Goal: Complete application form

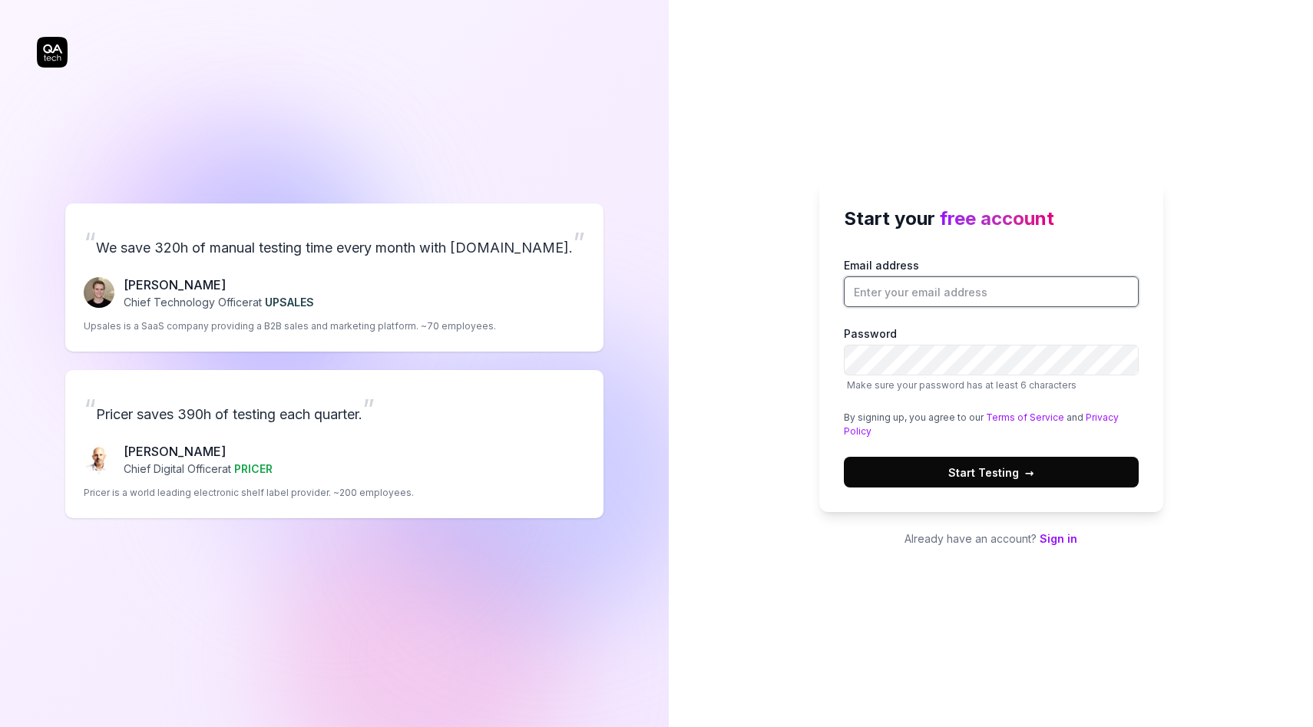
click at [934, 297] on input "Email address" at bounding box center [991, 292] width 295 height 31
type input "[PERSON_NAME][EMAIL_ADDRESS][PERSON_NAME][DOMAIN_NAME]"
click at [0, 727] on com-1password-button at bounding box center [0, 727] width 0 height 0
click at [952, 474] on span "Start Testing →" at bounding box center [992, 473] width 86 height 16
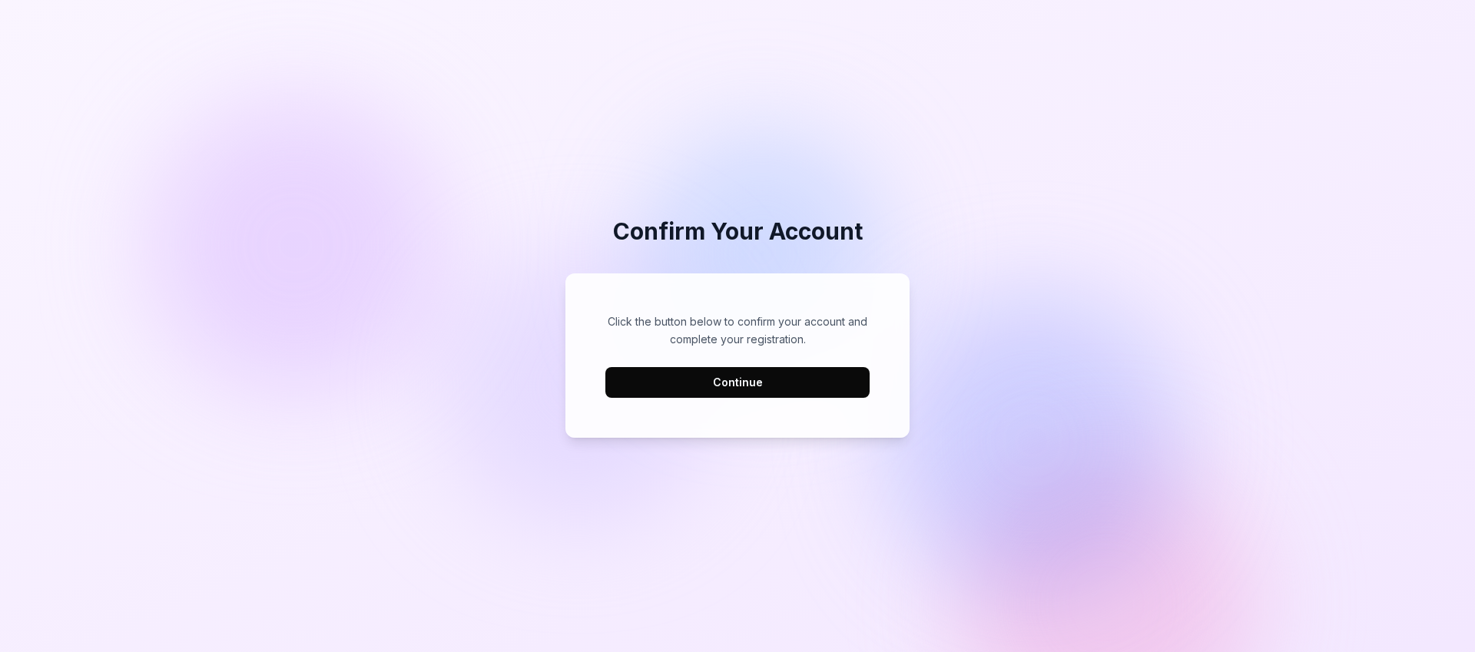
click at [713, 400] on div "Click the button below to confirm your account and complete your registration. …" at bounding box center [737, 356] width 313 height 134
click at [712, 390] on button "Continue" at bounding box center [737, 382] width 264 height 31
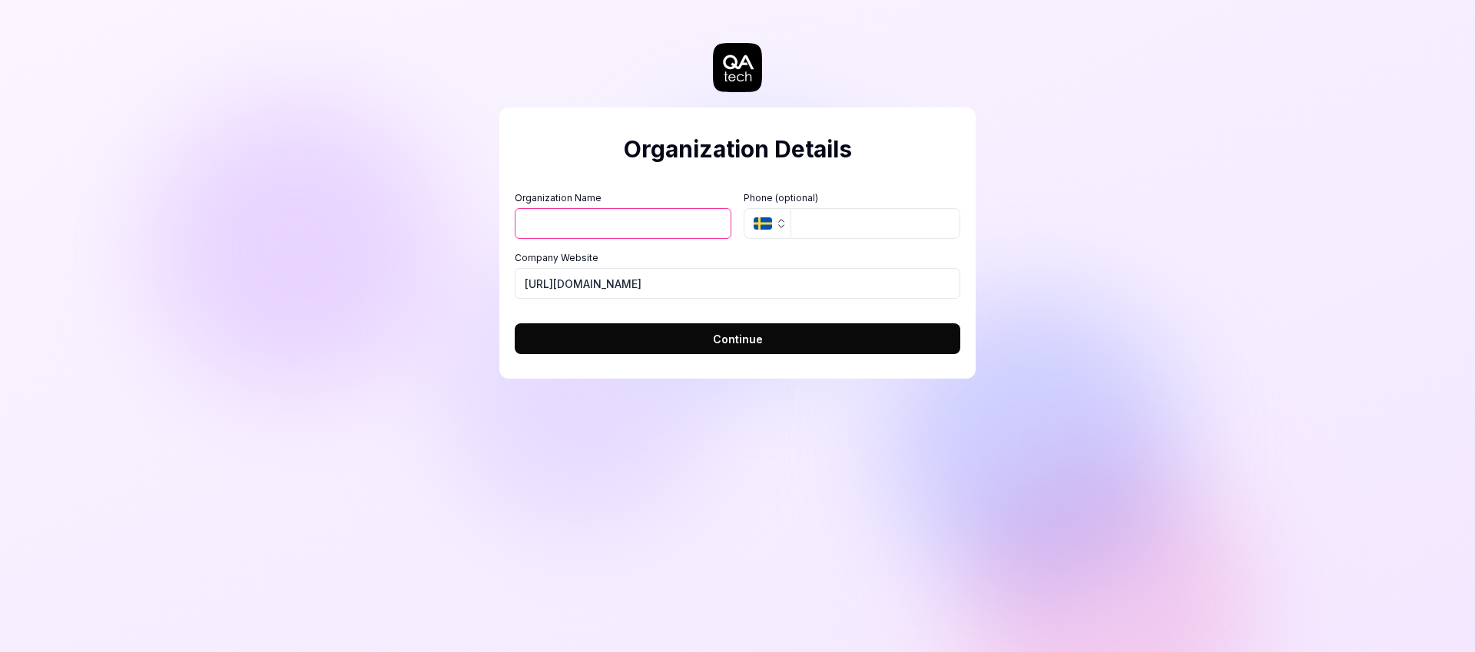
click at [441, 223] on div "Organization Details Organization Name Organization Logo (Square minimum 256x25…" at bounding box center [737, 326] width 1475 height 652
click at [624, 235] on input "Organization Name" at bounding box center [623, 223] width 217 height 31
type input "Natural Cycles"
click at [642, 379] on div "Organization Details Organization Name Natural Cycles Organization Logo (Square…" at bounding box center [737, 220] width 476 height 379
click at [662, 336] on button "Continue" at bounding box center [738, 338] width 446 height 31
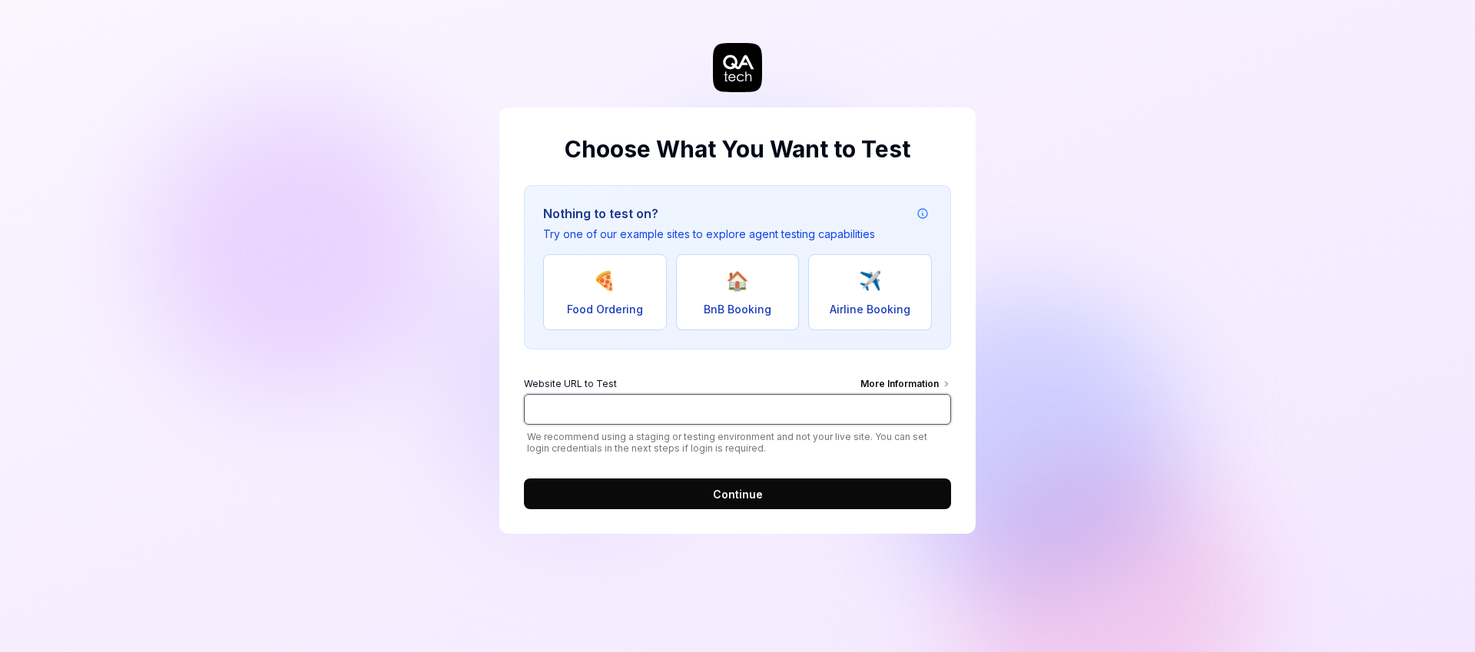
click at [655, 402] on input "Website URL to Test More Information" at bounding box center [737, 409] width 427 height 31
type input "[URL][DOMAIN_NAME]"
click at [727, 452] on span "We recommend using a staging or testing environment and not your live site. You…" at bounding box center [737, 442] width 427 height 23
click at [873, 382] on div "More Information" at bounding box center [905, 385] width 91 height 17
click at [873, 394] on input "[URL][DOMAIN_NAME]" at bounding box center [737, 409] width 427 height 31
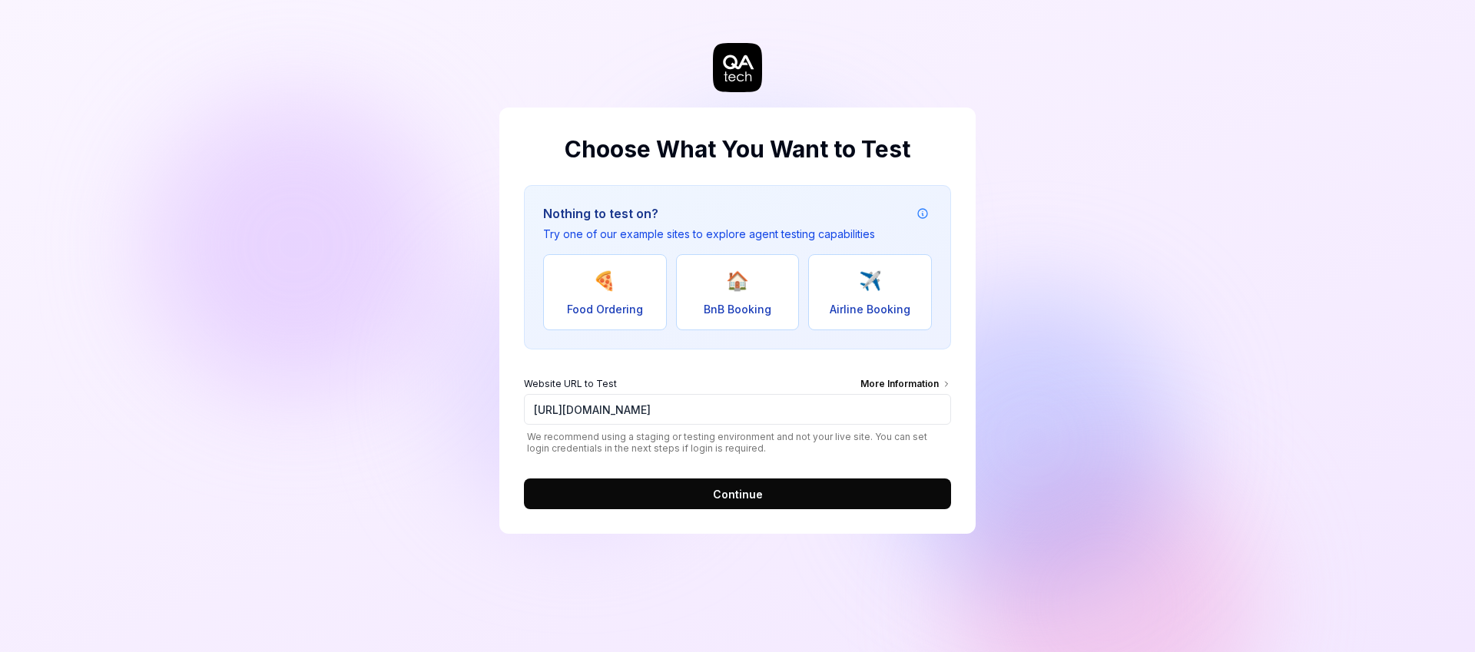
click at [705, 505] on button "Continue" at bounding box center [737, 494] width 427 height 31
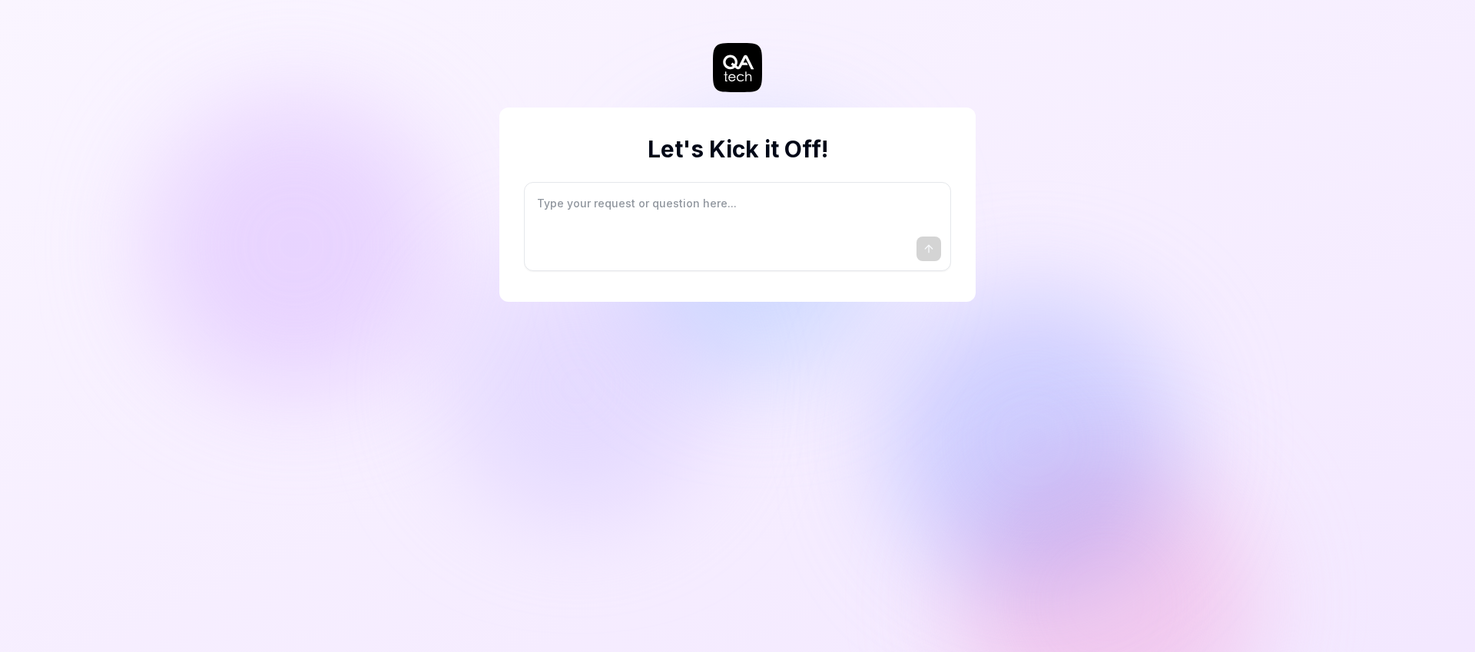
type textarea "*"
type textarea "I"
type textarea "*"
type textarea "I"
type textarea "*"
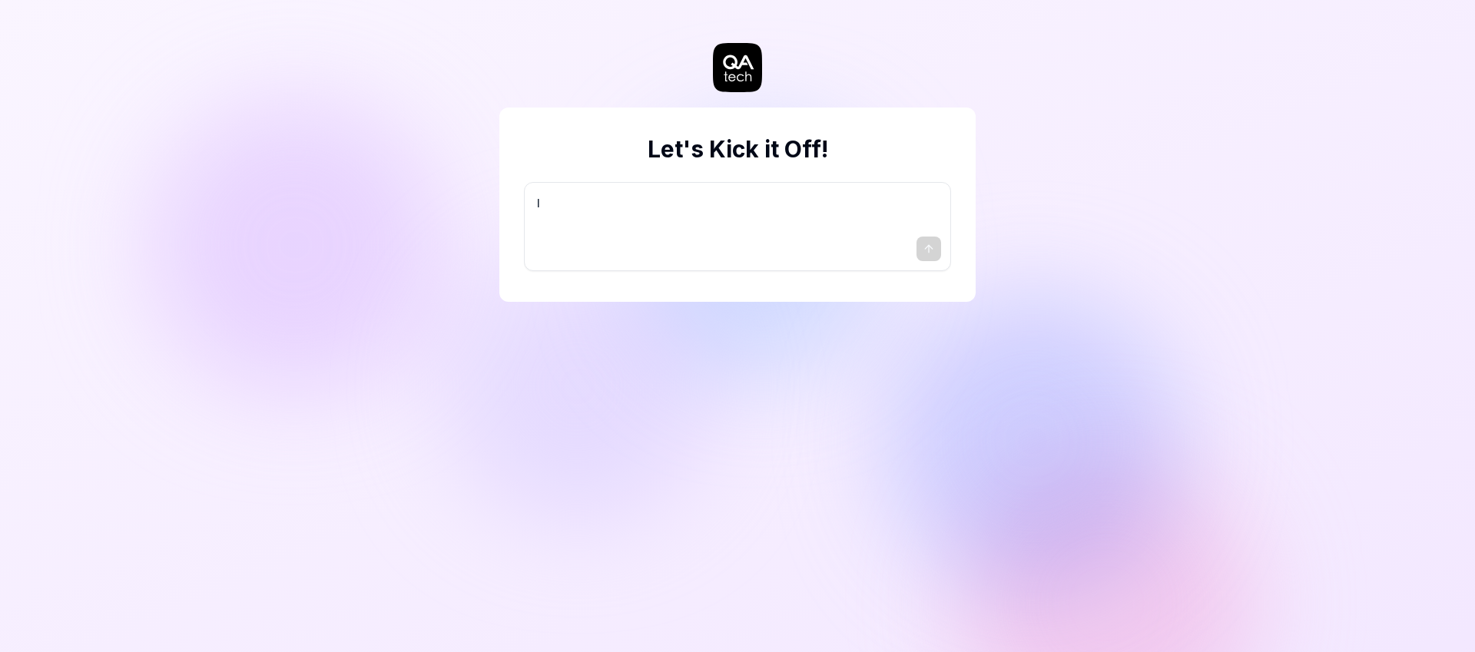
type textarea "I w"
type textarea "*"
type textarea "I wa"
type textarea "*"
type textarea "I wan"
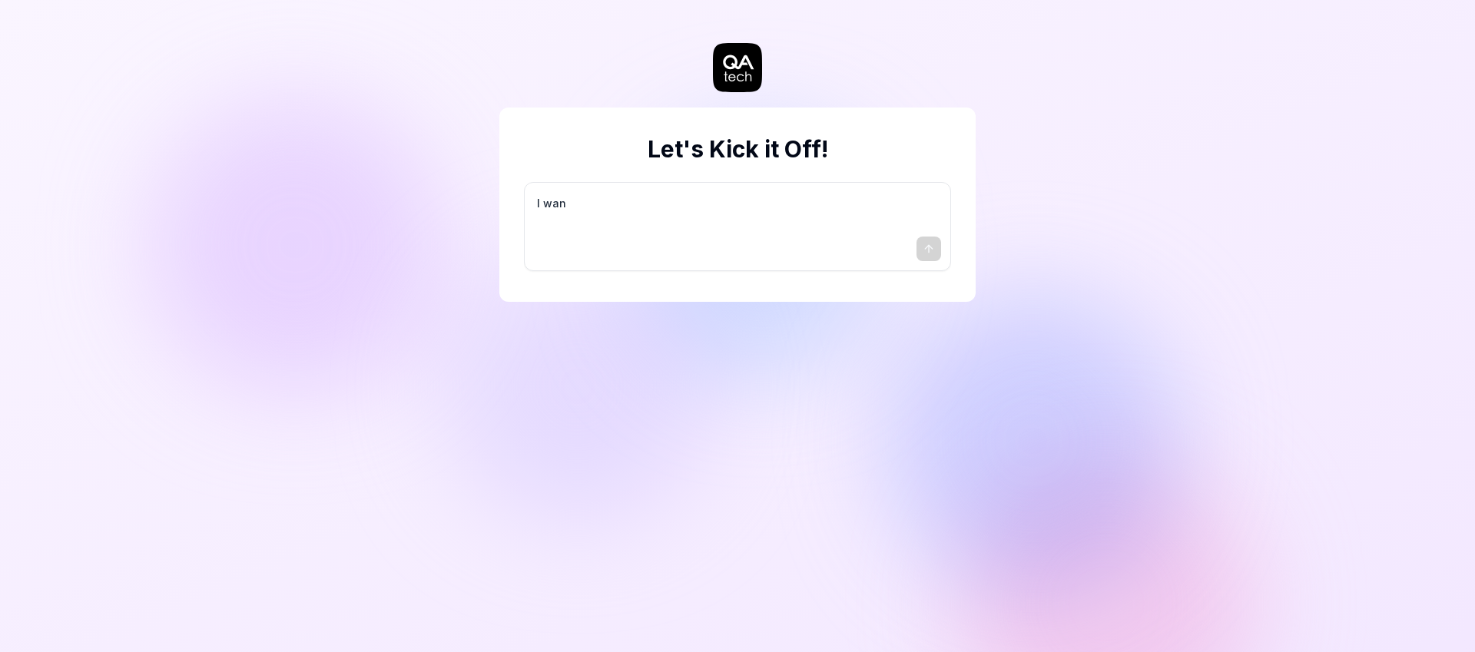
type textarea "*"
type textarea "I want"
type textarea "*"
type textarea "I want"
type textarea "*"
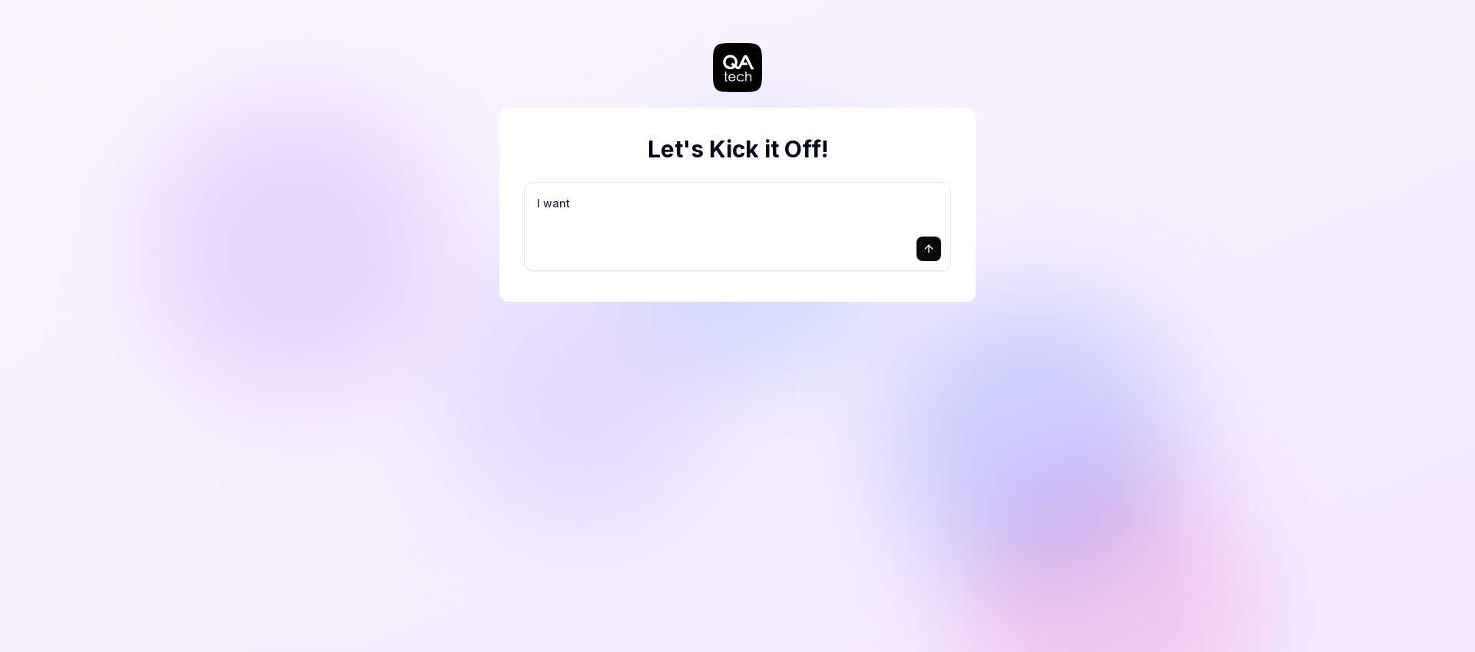
type textarea "I want a"
type textarea "*"
type textarea "I want a"
type textarea "*"
type textarea "I want a g"
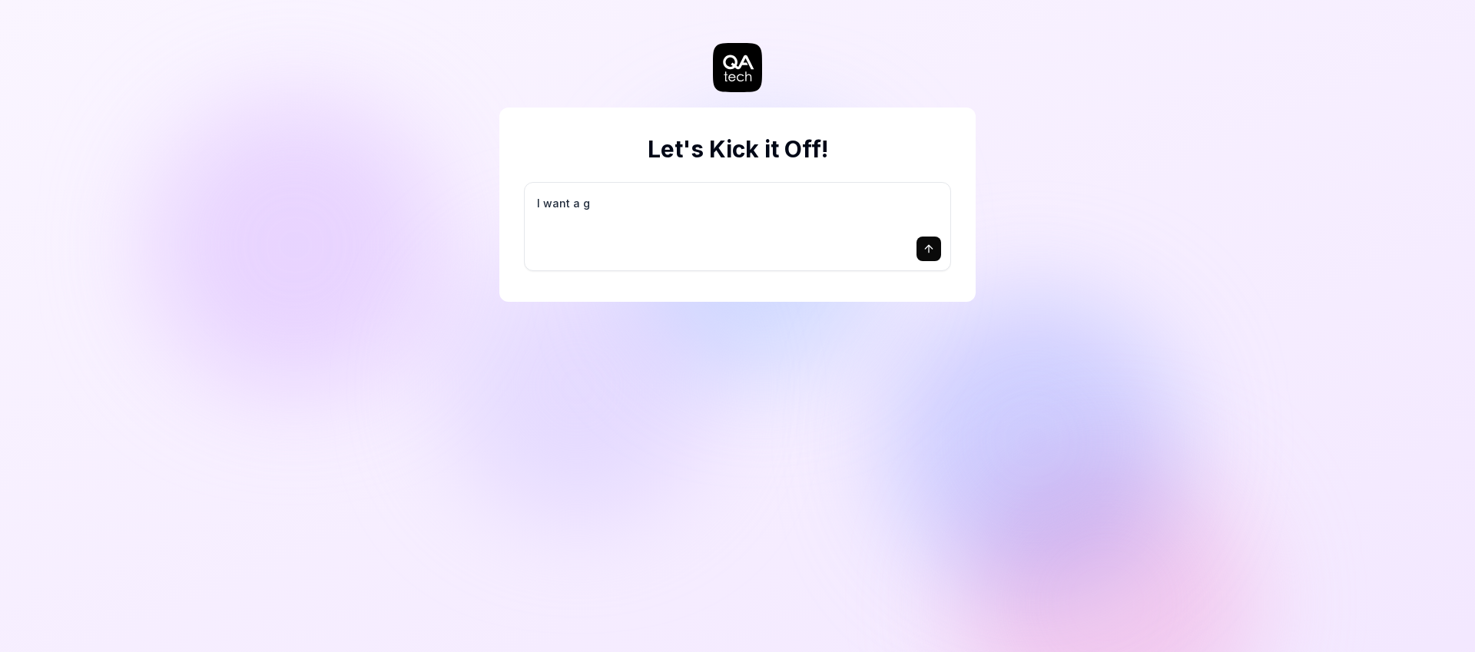
type textarea "*"
type textarea "I want a go"
type textarea "*"
type textarea "I want a goo"
type textarea "*"
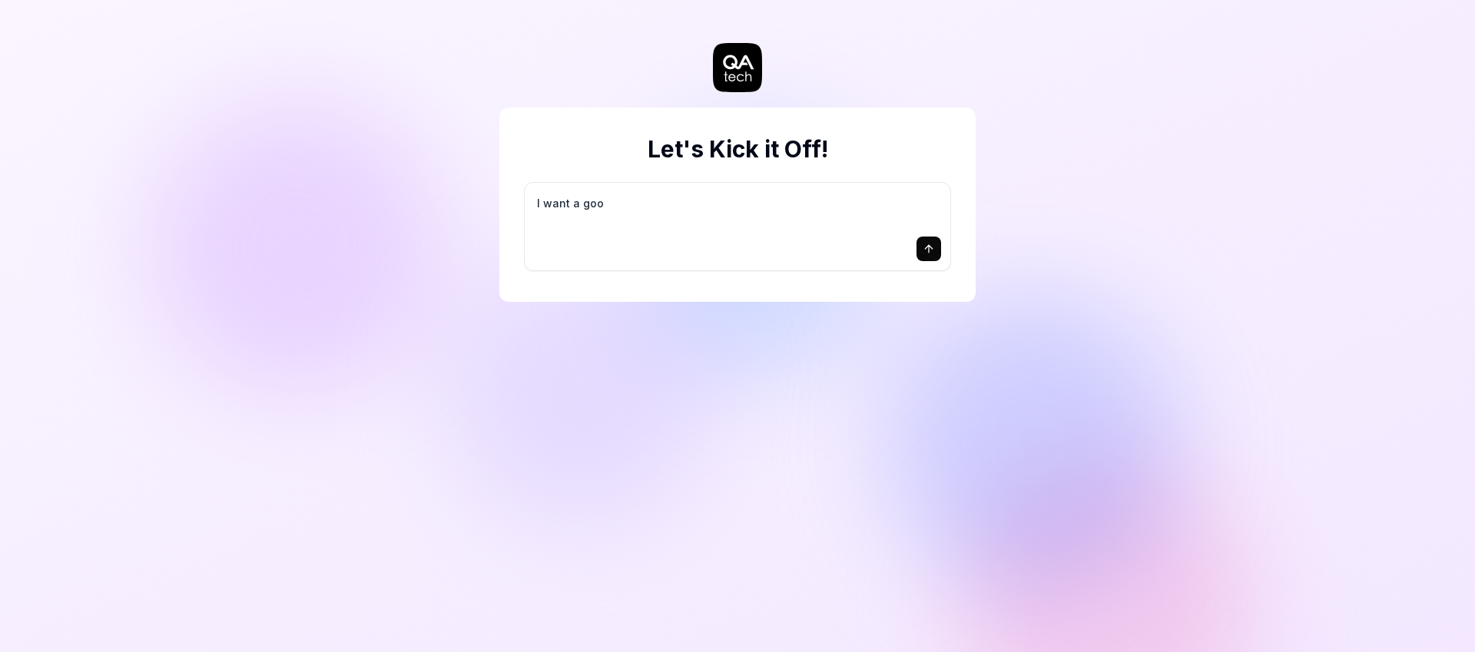
type textarea "I want a good"
type textarea "*"
type textarea "I want a good"
type textarea "*"
type textarea "I want a good t"
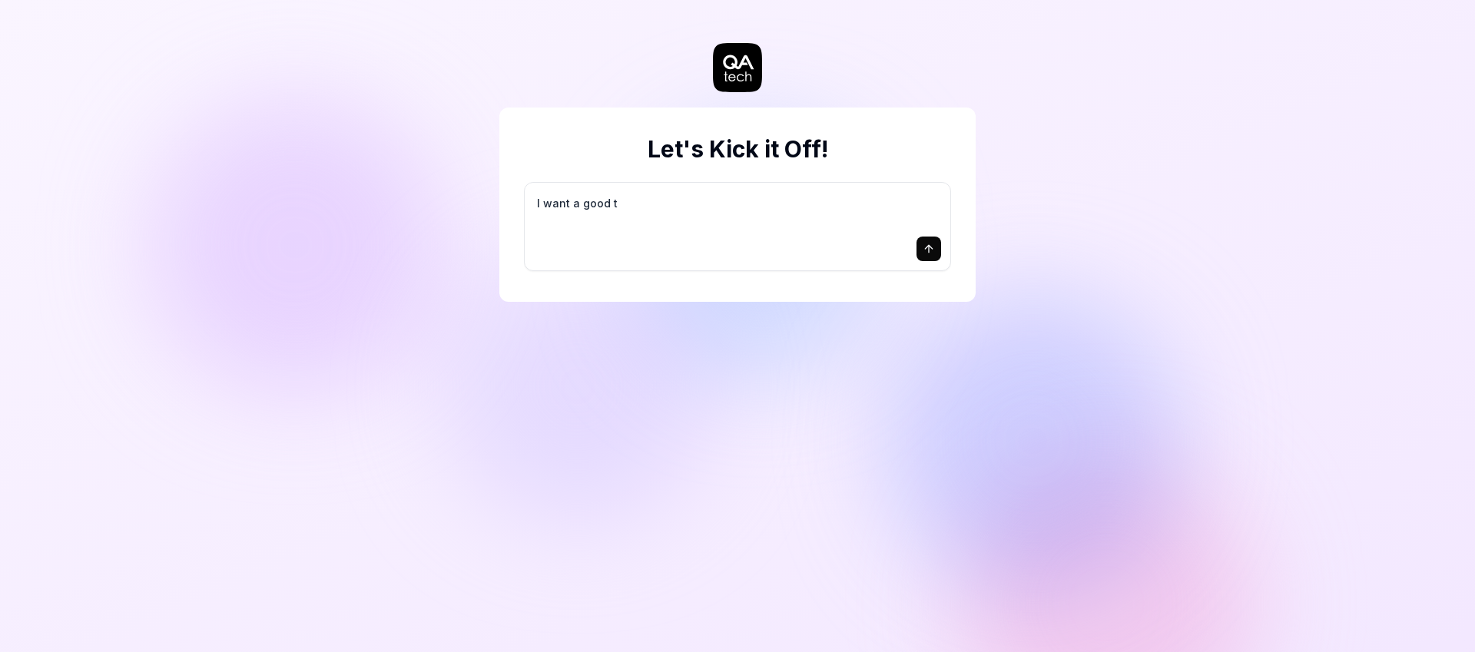
type textarea "*"
type textarea "I want a good te"
type textarea "*"
type textarea "I want a good tes"
type textarea "*"
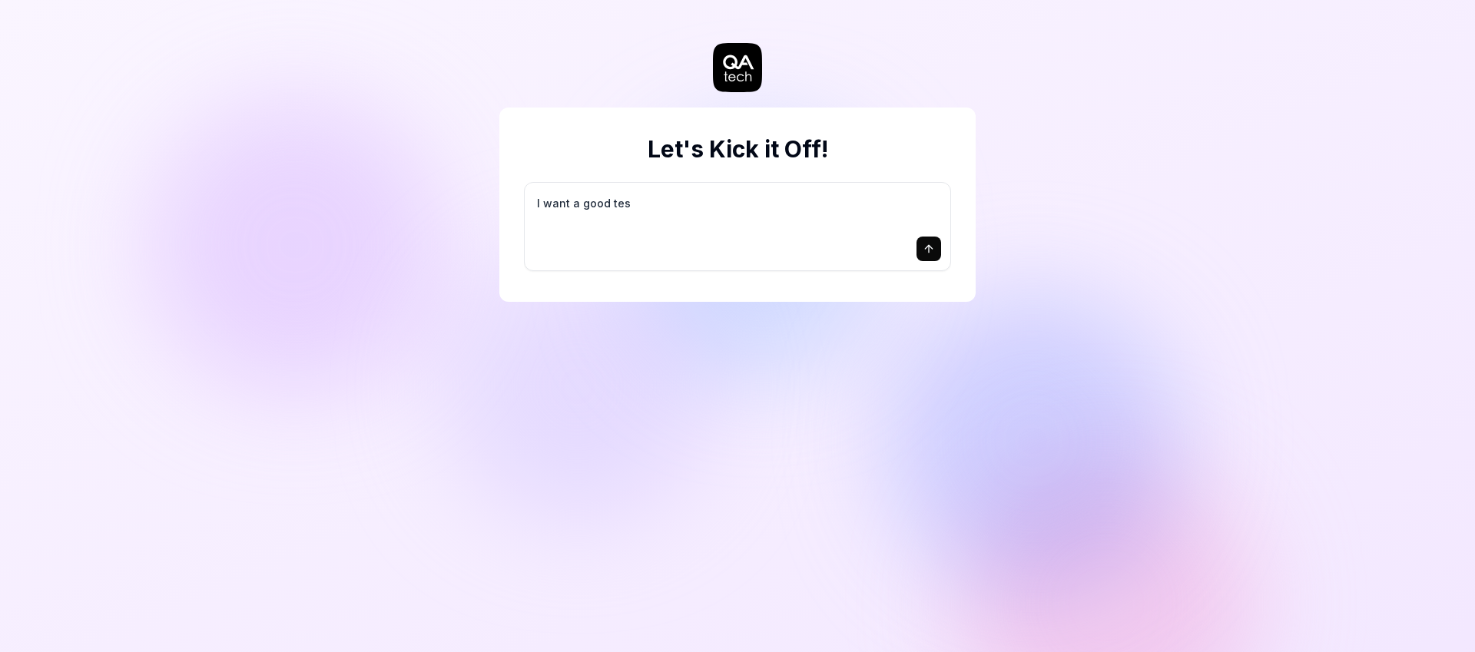
type textarea "I want a good test"
type textarea "*"
type textarea "I want a good test"
type textarea "*"
type textarea "I want a good test s"
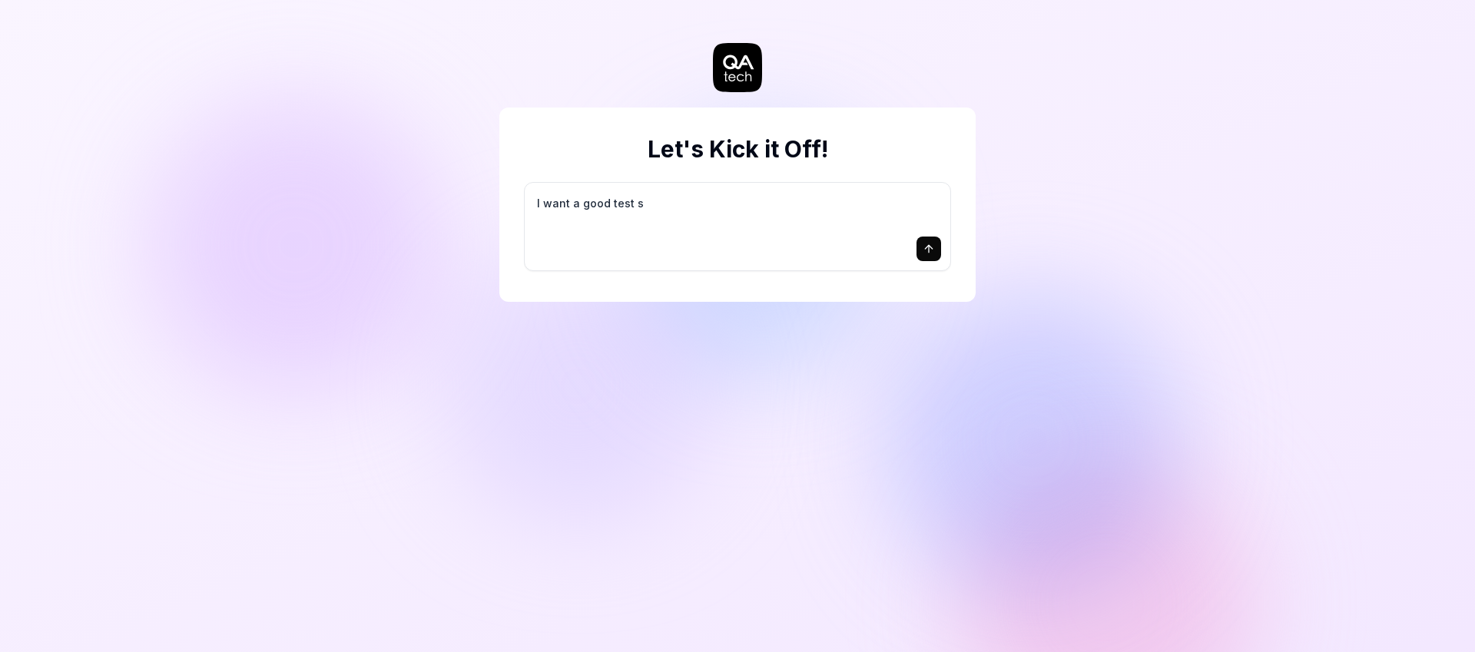
type textarea "*"
type textarea "I want a good test se"
type textarea "*"
type textarea "I want a good test set"
type textarea "*"
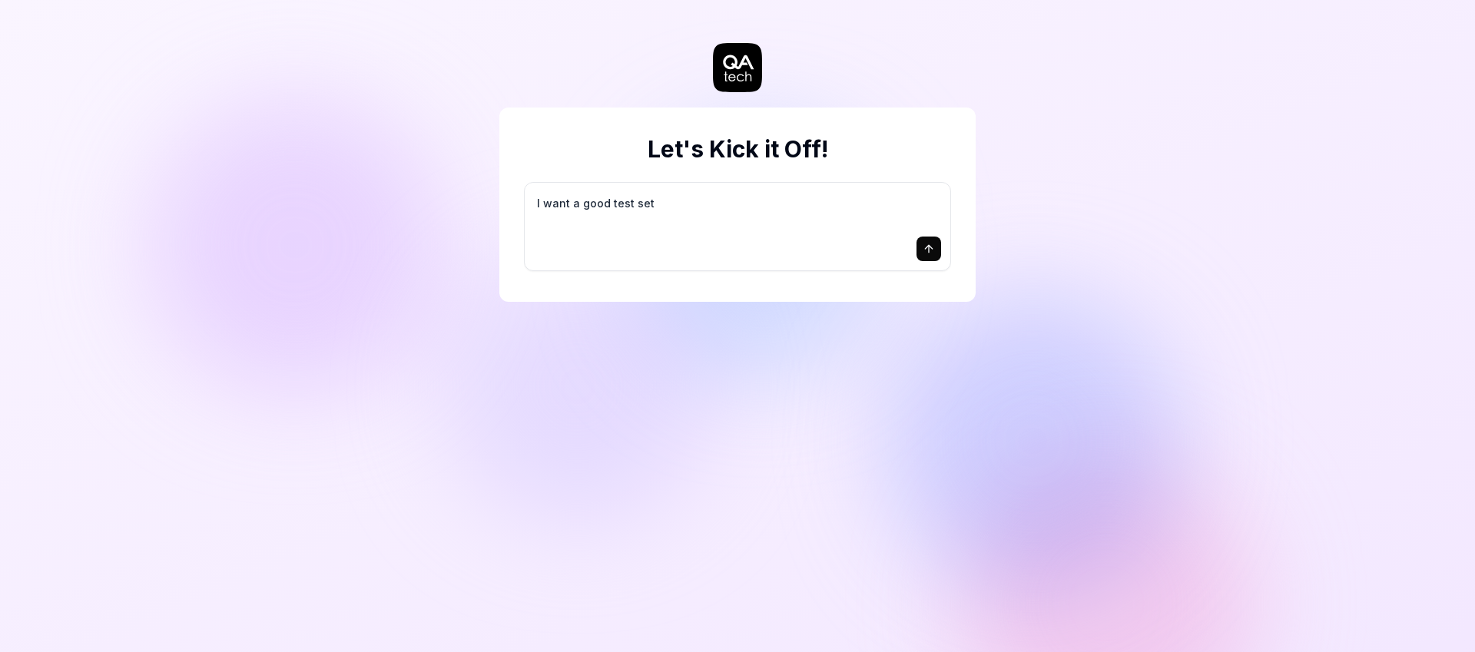
type textarea "I want a good test setu"
type textarea "*"
type textarea "I want a good test setup"
type textarea "*"
type textarea "I want a good test setup"
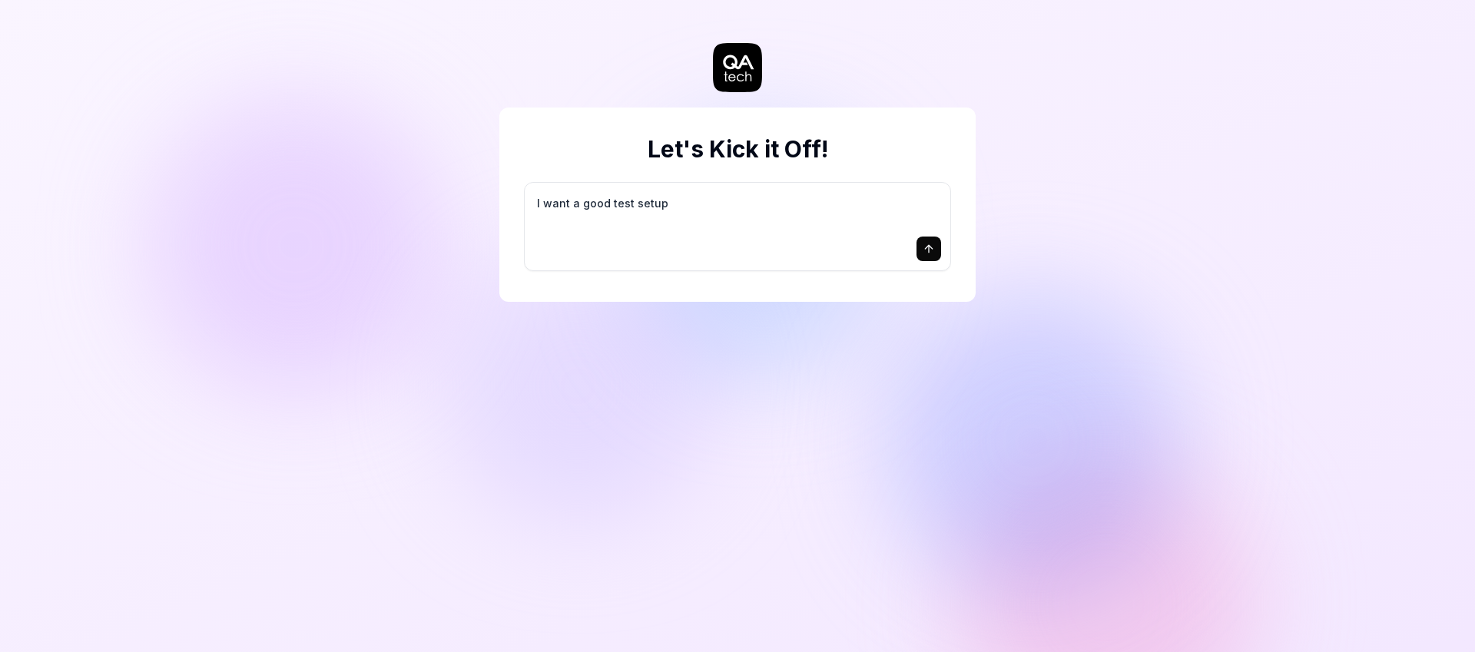
type textarea "*"
type textarea "I want a good test setup f"
type textarea "*"
type textarea "I want a good test setup fo"
type textarea "*"
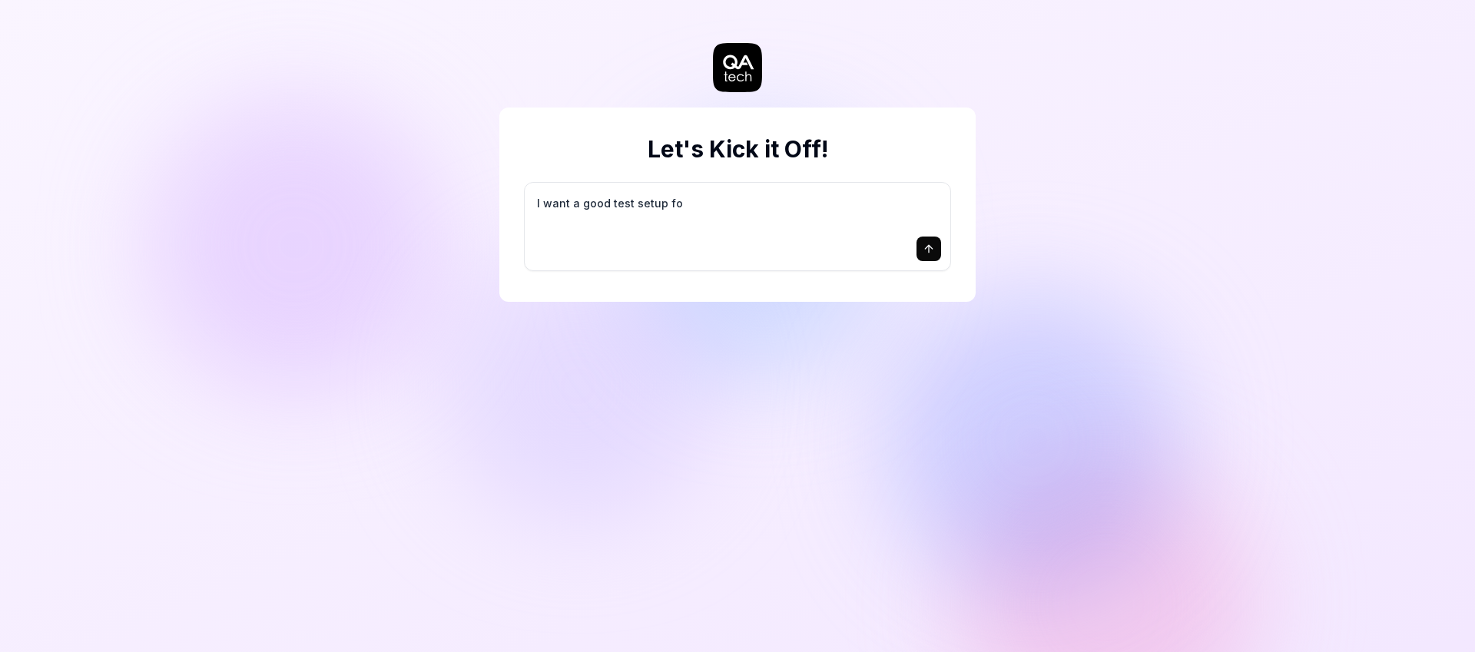
type textarea "I want a good test setup for"
type textarea "*"
type textarea "I want a good test setup for"
type textarea "*"
type textarea "I want a good test setup for m"
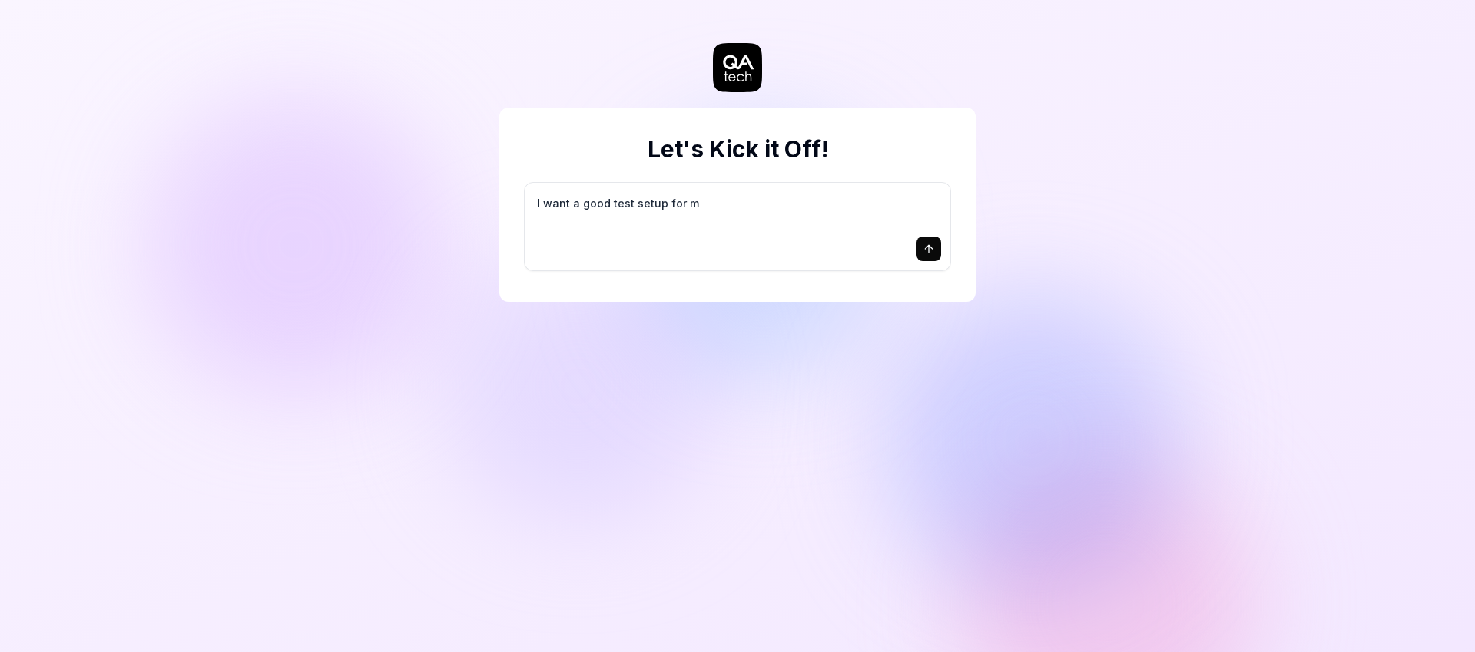
type textarea "*"
type textarea "I want a good test setup for my"
type textarea "*"
type textarea "I want a good test setup for my"
type textarea "*"
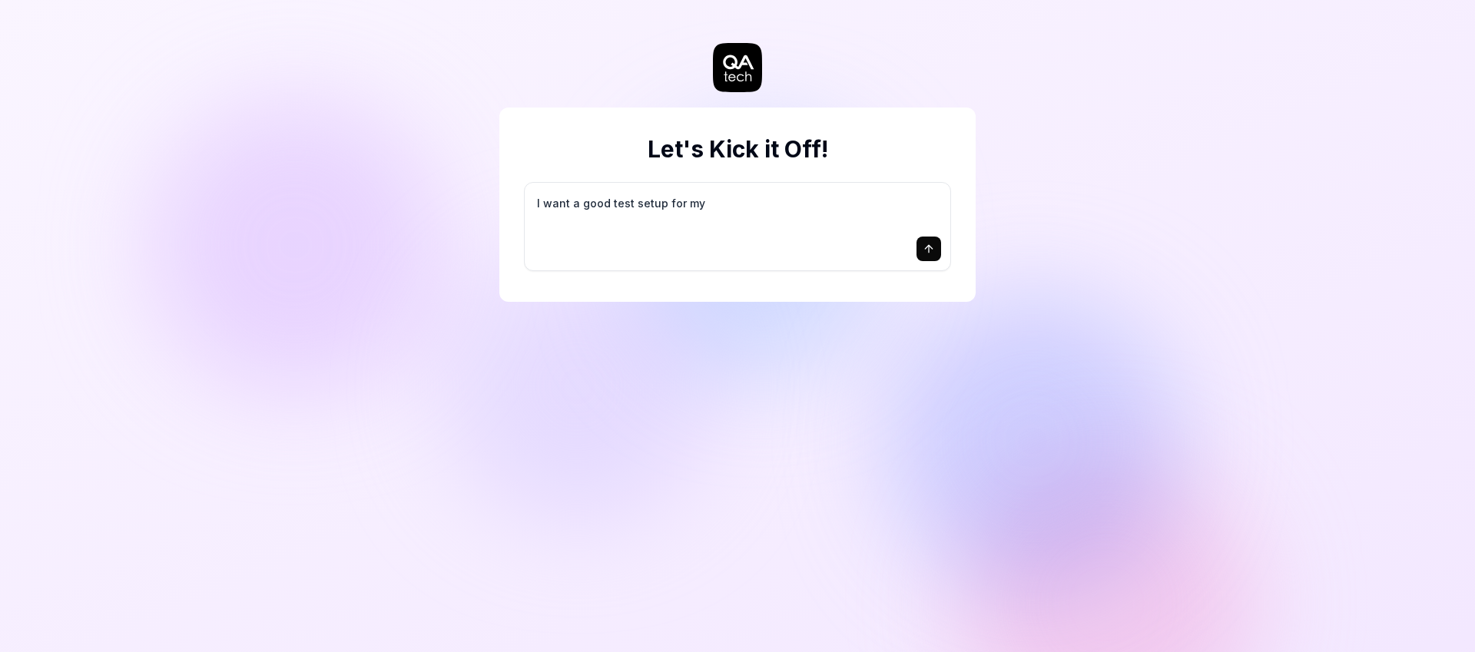
type textarea "I want a good test setup for my s"
type textarea "*"
type textarea "I want a good test setup for my si"
type textarea "*"
type textarea "I want a good test setup for my sit"
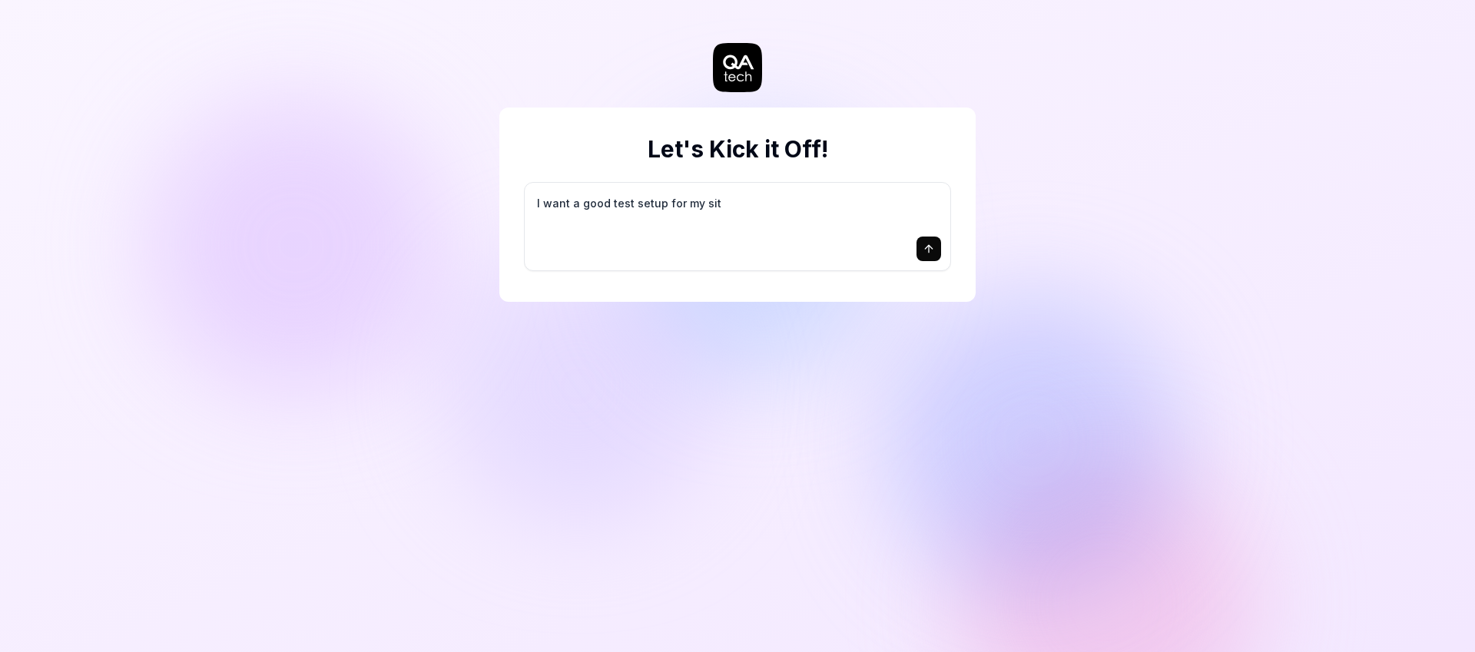
type textarea "*"
type textarea "I want a good test setup for my site"
type textarea "*"
type textarea "I want a good test setup for my site"
type textarea "*"
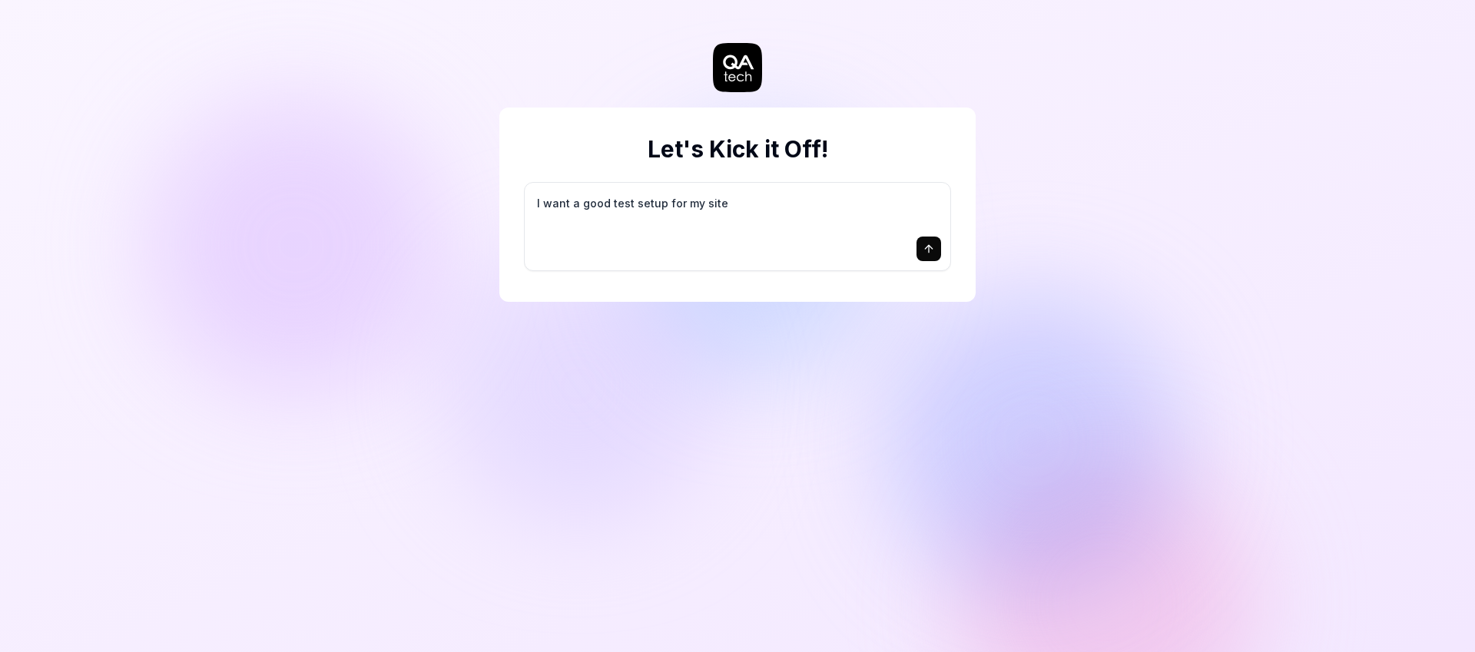
type textarea "I want a good test setup for my site -"
type textarea "*"
type textarea "I want a good test setup for my site -"
type textarea "*"
type textarea "I want a good test setup for my site - h"
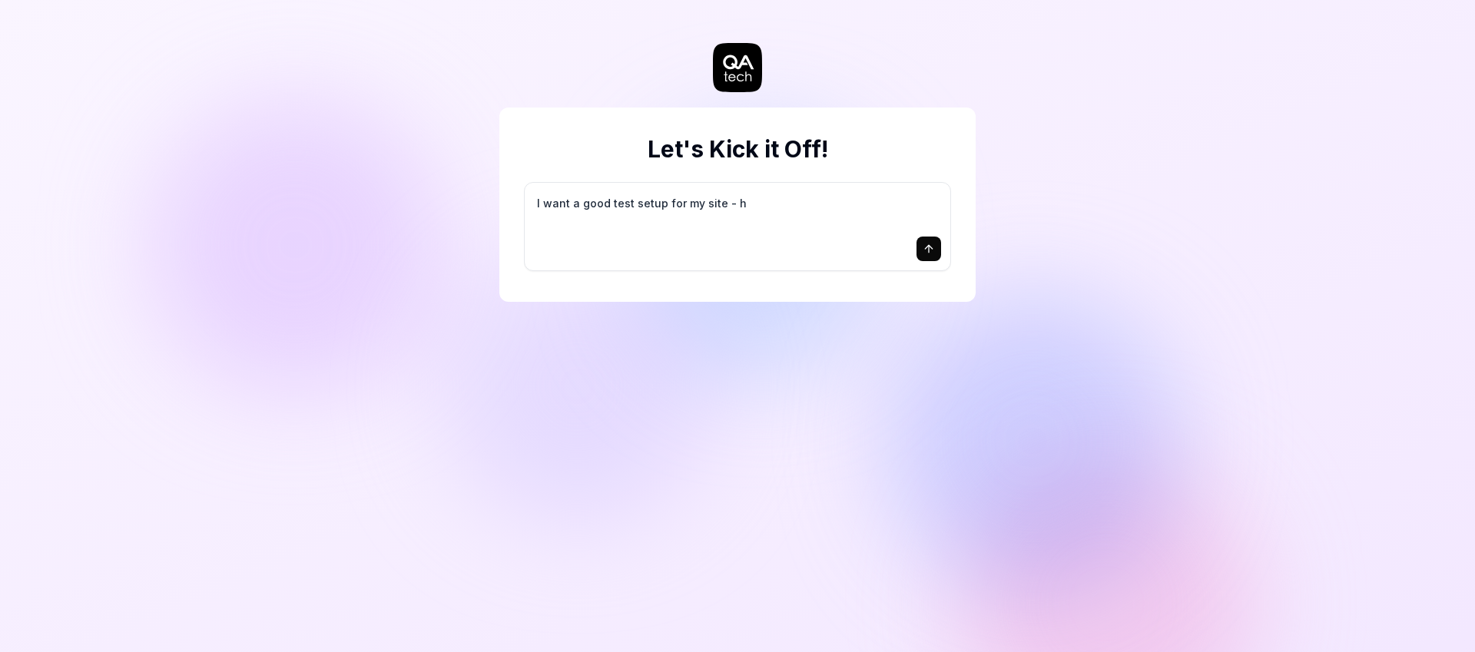
type textarea "*"
type textarea "I want a good test setup for my site - he"
type textarea "*"
type textarea "I want a good test setup for my site - hel"
type textarea "*"
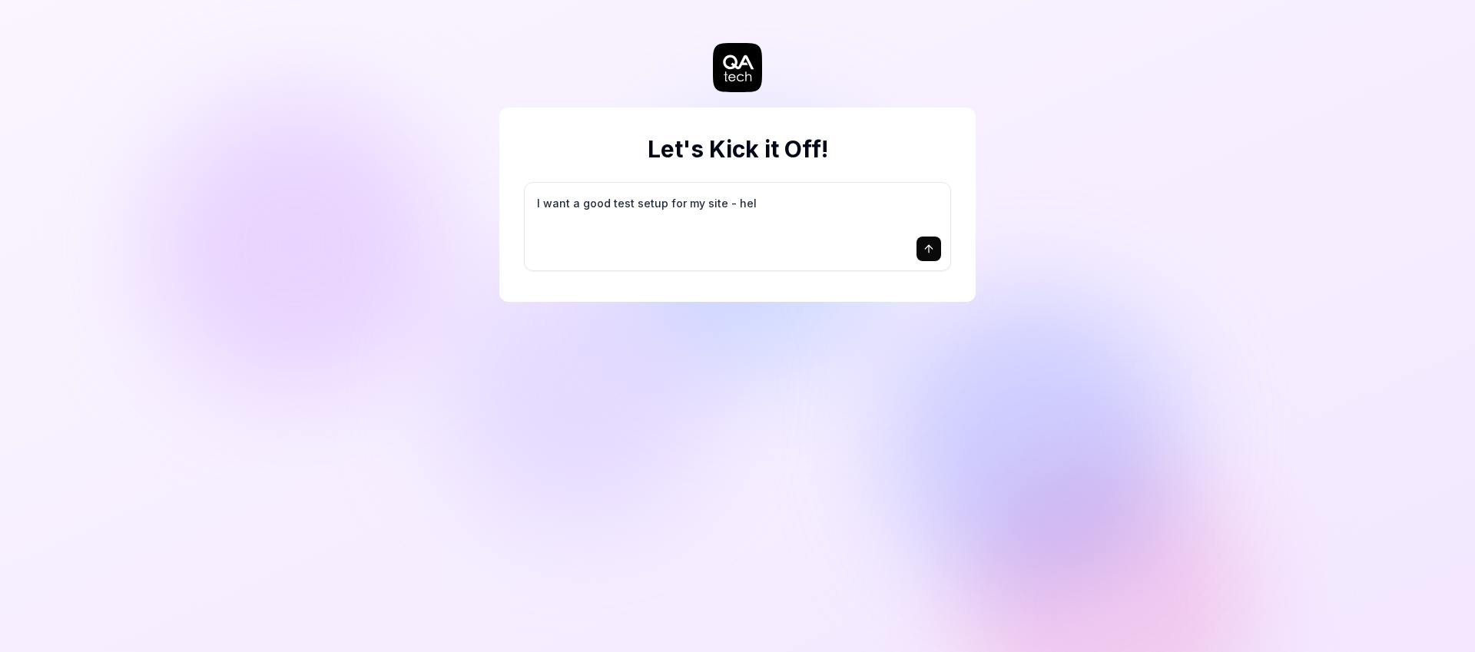
type textarea "I want a good test setup for my site - help"
type textarea "*"
type textarea "I want a good test setup for my site - help"
type textarea "*"
type textarea "I want a good test setup for my site - help m"
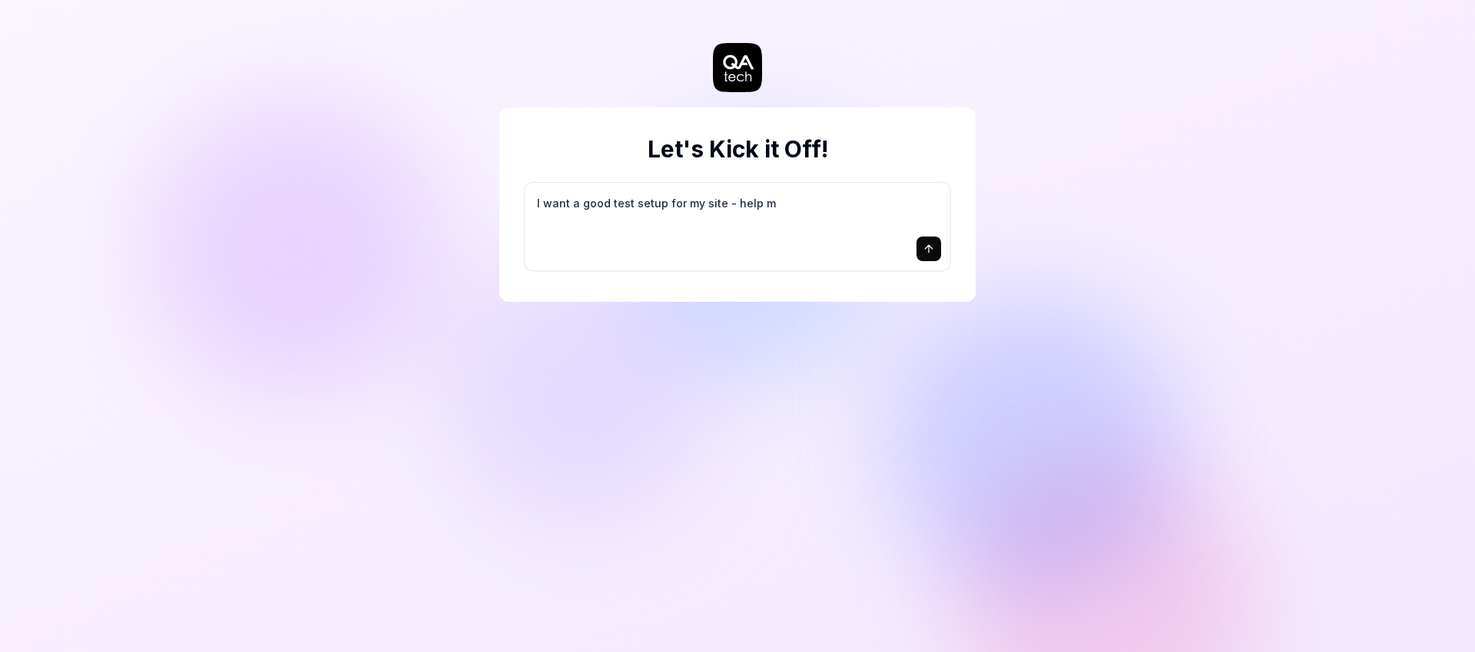
type textarea "*"
type textarea "I want a good test setup for my site - help me"
type textarea "*"
type textarea "I want a good test setup for my site - help me"
type textarea "*"
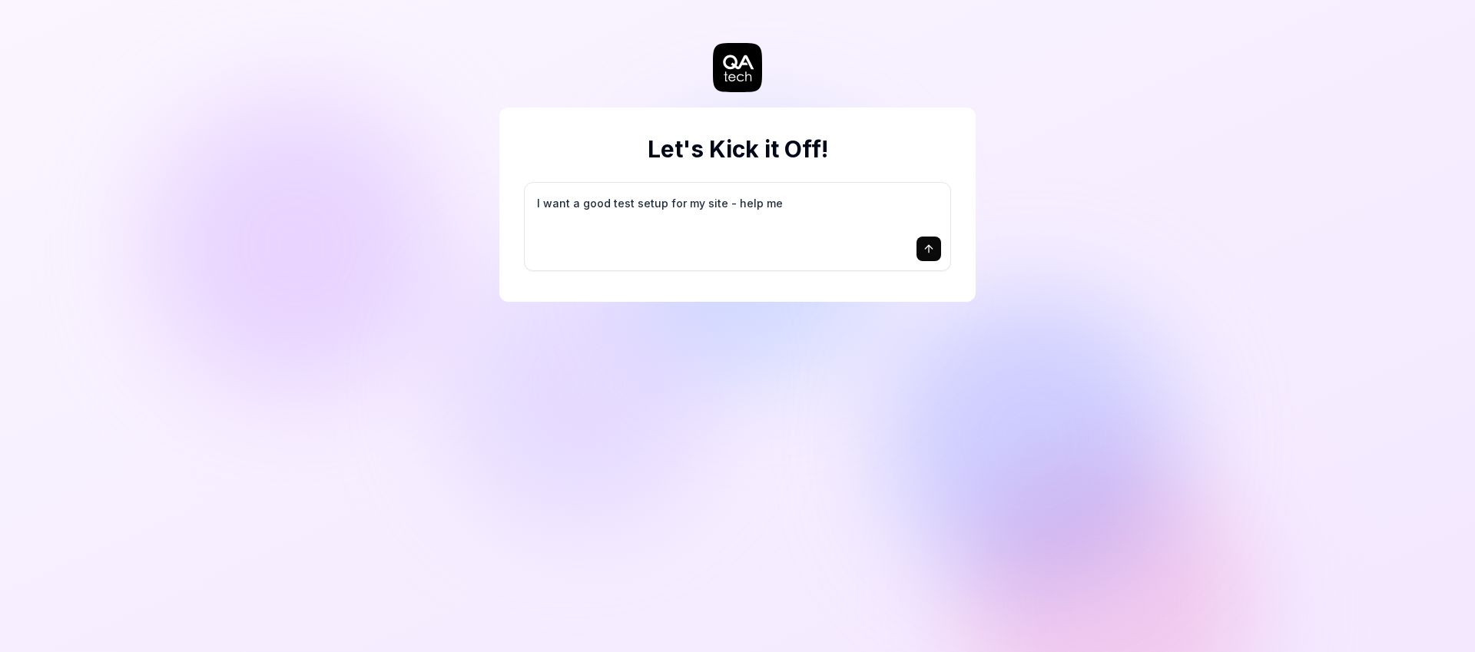
type textarea "I want a good test setup for my site - help me c"
type textarea "*"
type textarea "I want a good test setup for my site - help me cr"
type textarea "*"
type textarea "I want a good test setup for my site - help me cre"
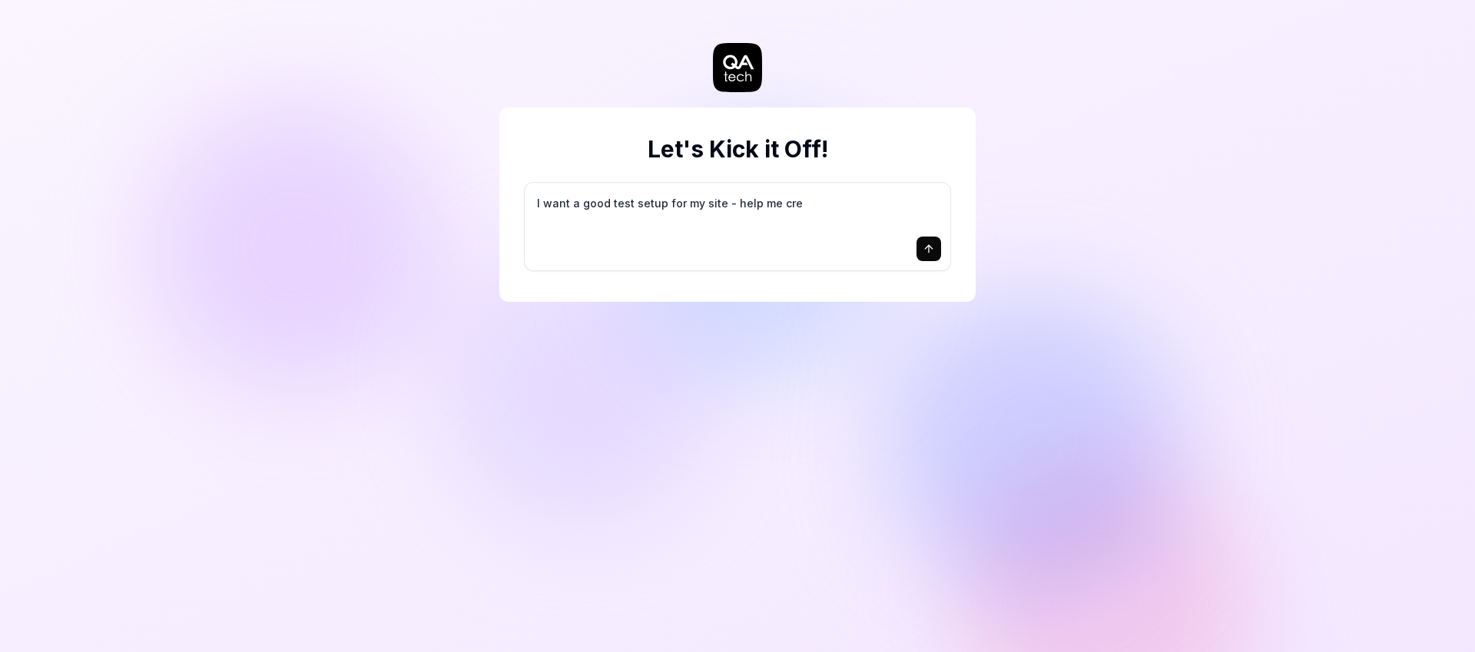
type textarea "*"
type textarea "I want a good test setup for my site - help me crea"
type textarea "*"
type textarea "I want a good test setup for my site - help me creat"
type textarea "*"
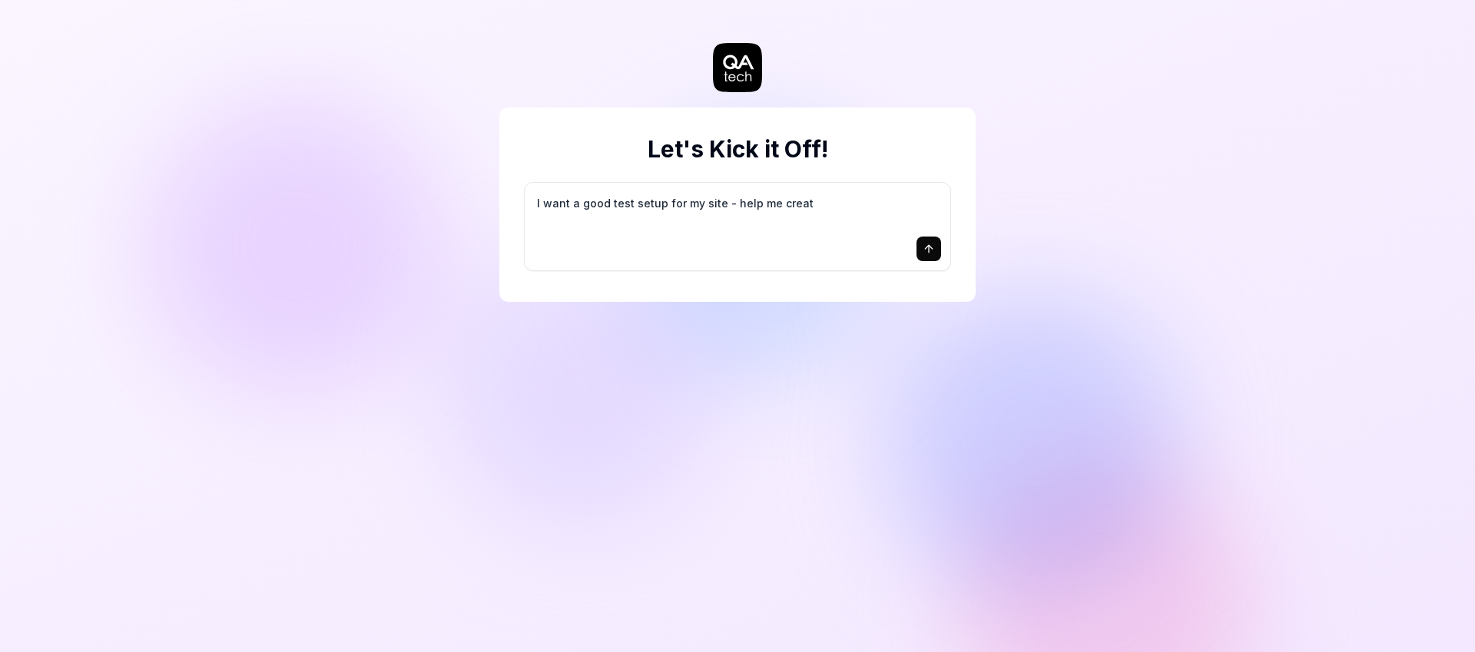
type textarea "I want a good test setup for my site - help me create"
type textarea "*"
type textarea "I want a good test setup for my site - help me create"
type textarea "*"
type textarea "I want a good test setup for my site - help me create t"
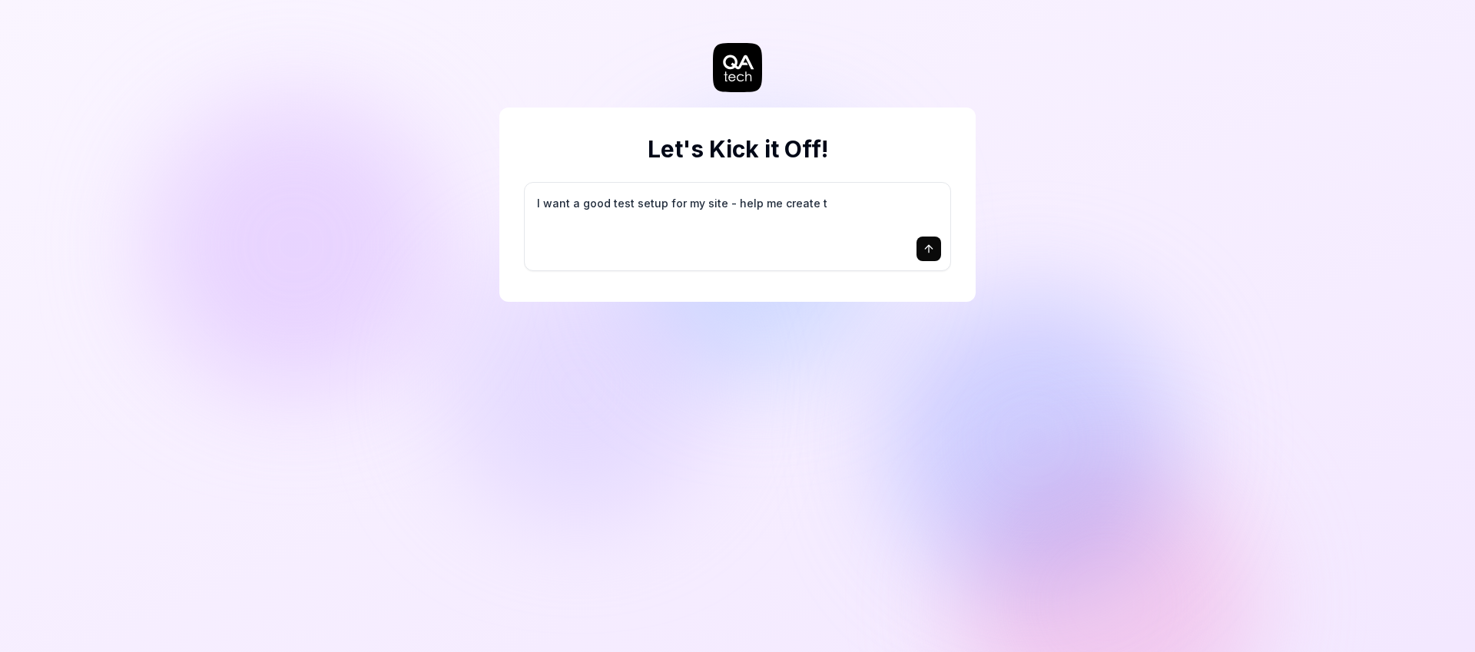
type textarea "*"
type textarea "I want a good test setup for my site - help me create th"
type textarea "*"
type textarea "I want a good test setup for my site - help me create the"
type textarea "*"
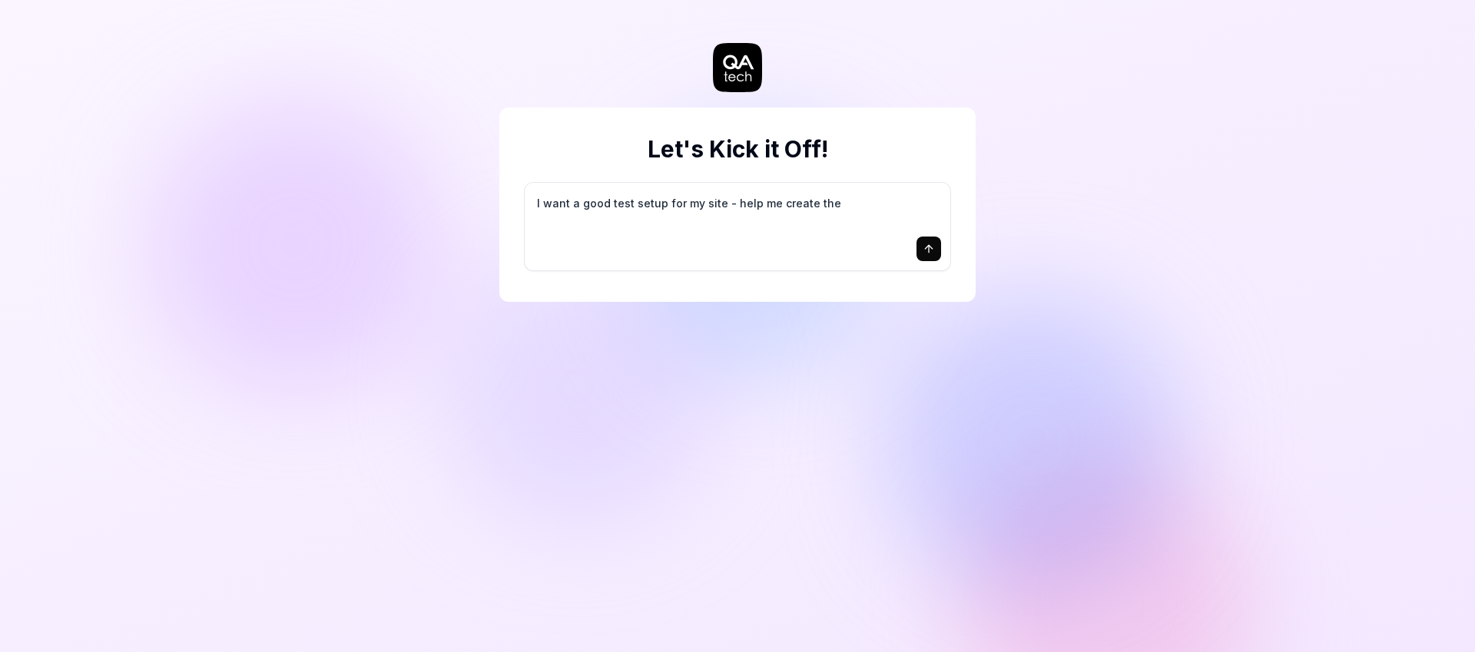
type textarea "I want a good test setup for my site - help me create the"
type textarea "*"
type textarea "I want a good test setup for my site - help me create the f"
type textarea "*"
type textarea "I want a good test setup for my site - help me create the fi"
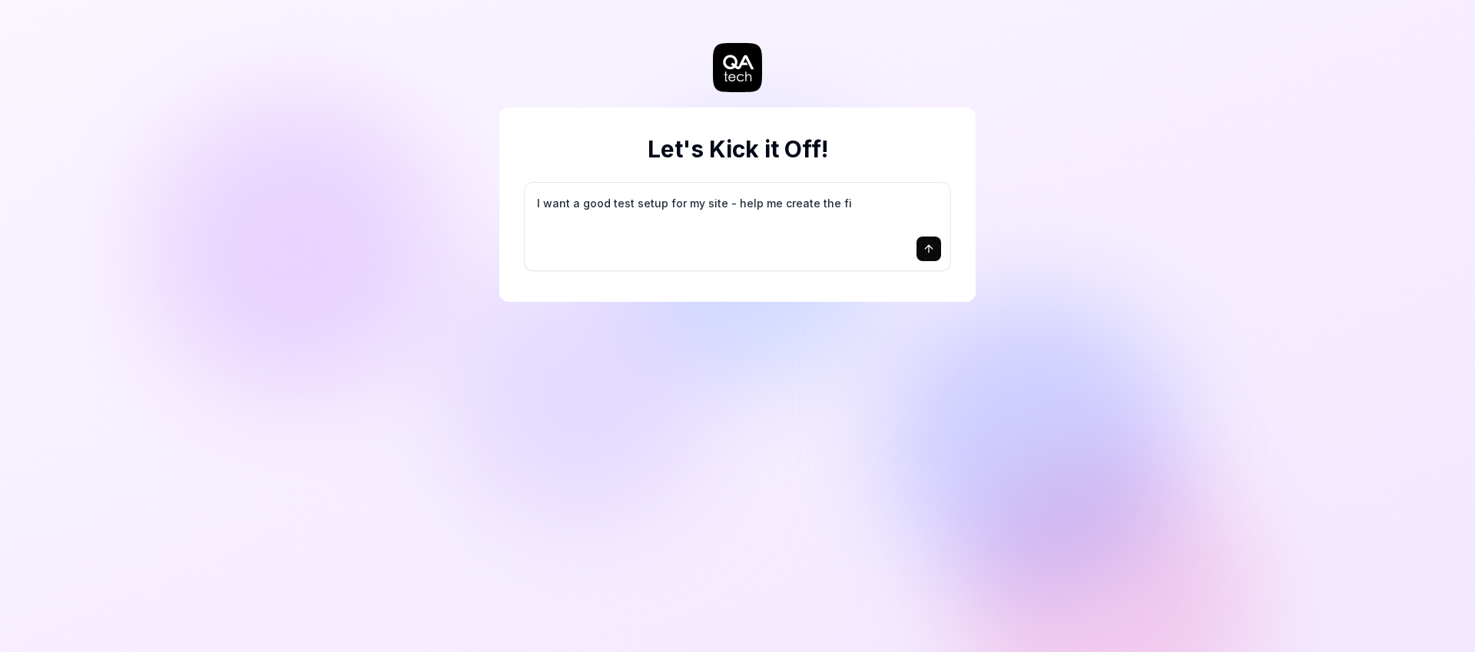
type textarea "*"
type textarea "I want a good test setup for my site - help me create the fir"
type textarea "*"
type textarea "I want a good test setup for my site - help me create the firs"
type textarea "*"
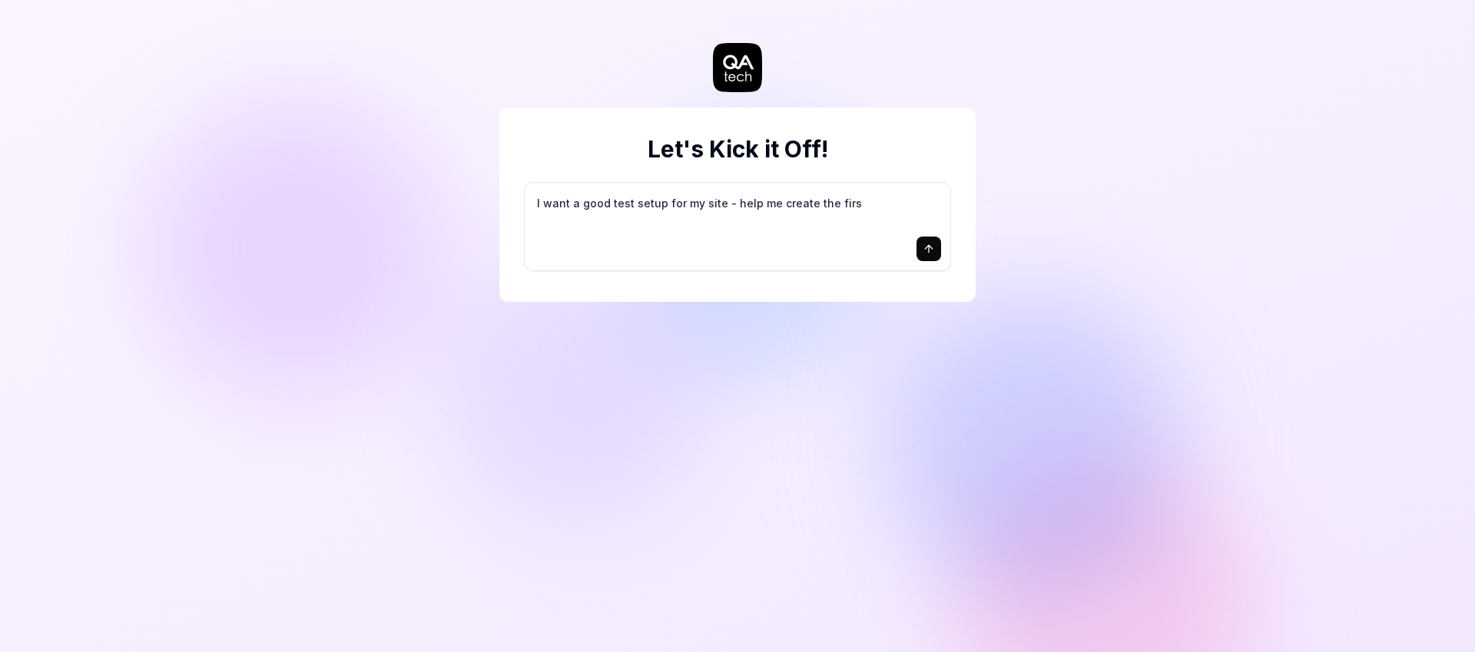
type textarea "I want a good test setup for my site - help me create the first"
type textarea "*"
type textarea "I want a good test setup for my site - help me create the first"
type textarea "*"
type textarea "I want a good test setup for my site - help me create the first 3"
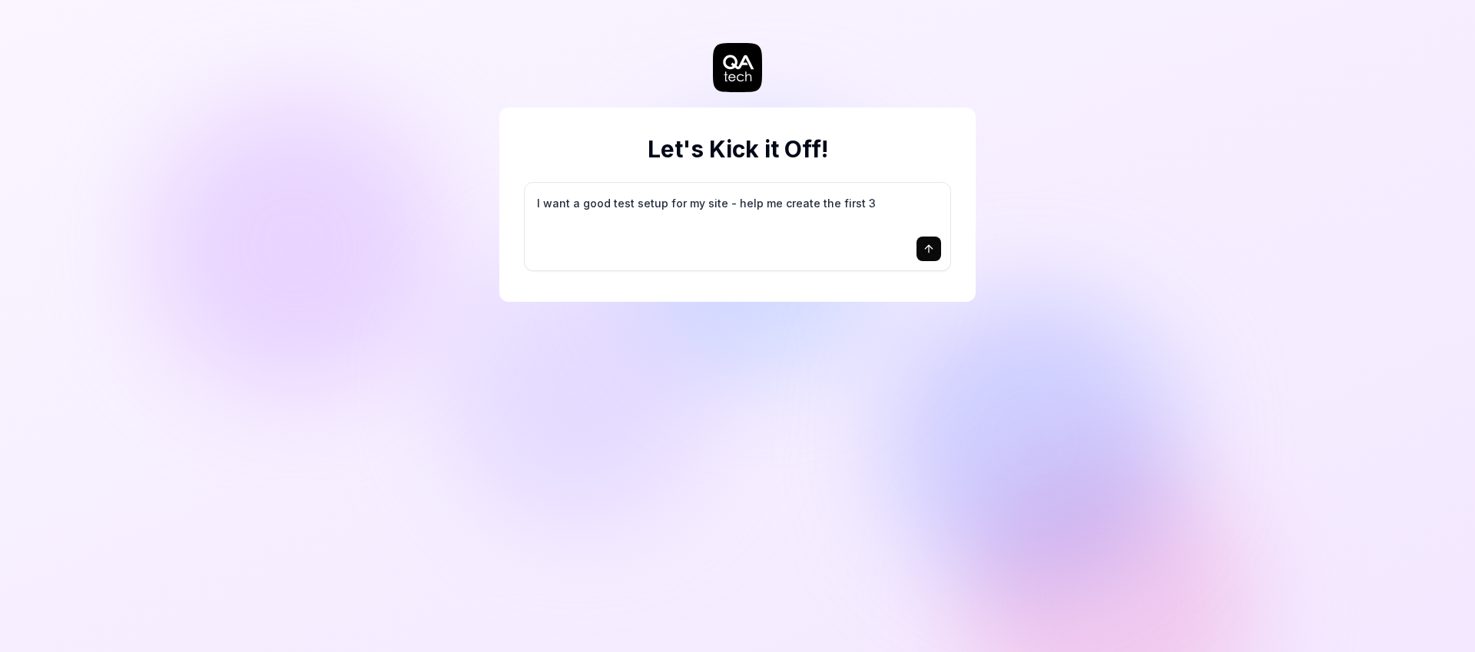
type textarea "*"
type textarea "I want a good test setup for my site - help me create the first 3-"
type textarea "*"
type textarea "I want a good test setup for my site - help me create the first 3-5"
type textarea "*"
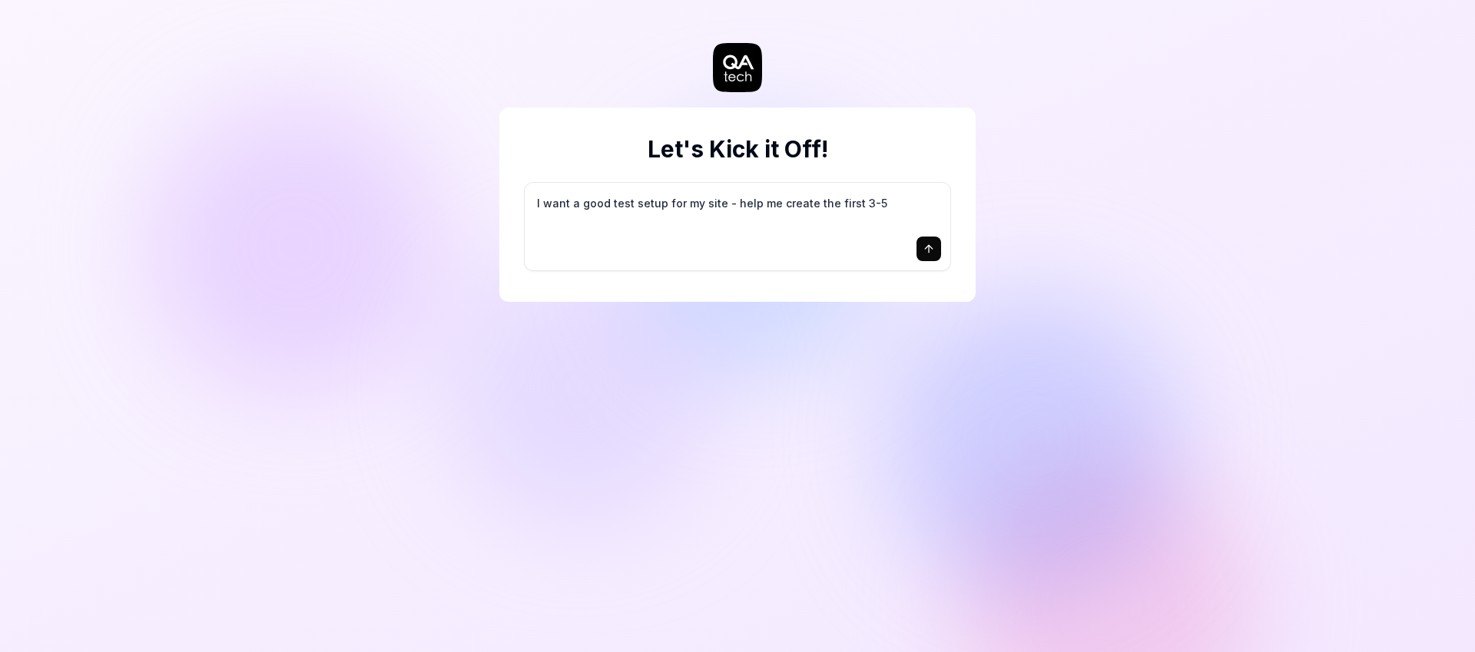
type textarea "I want a good test setup for my site - help me create the first 3-5"
type textarea "*"
type textarea "I want a good test setup for my site - help me create the first 3-5 t"
type textarea "*"
type textarea "I want a good test setup for my site - help me create the first 3-5 te"
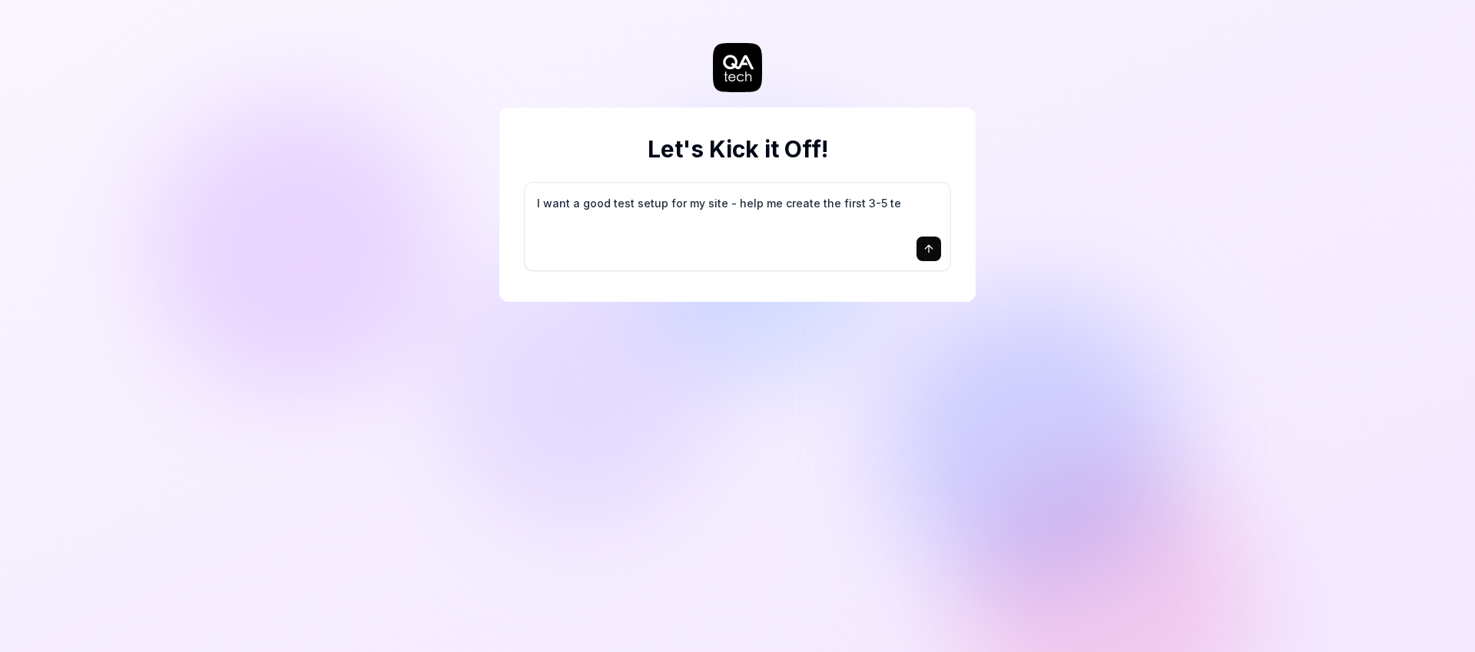
type textarea "*"
type textarea "I want a good test setup for my site - help me create the first 3-5 tes"
type textarea "*"
type textarea "I want a good test setup for my site - help me create the first 3-5 test"
type textarea "*"
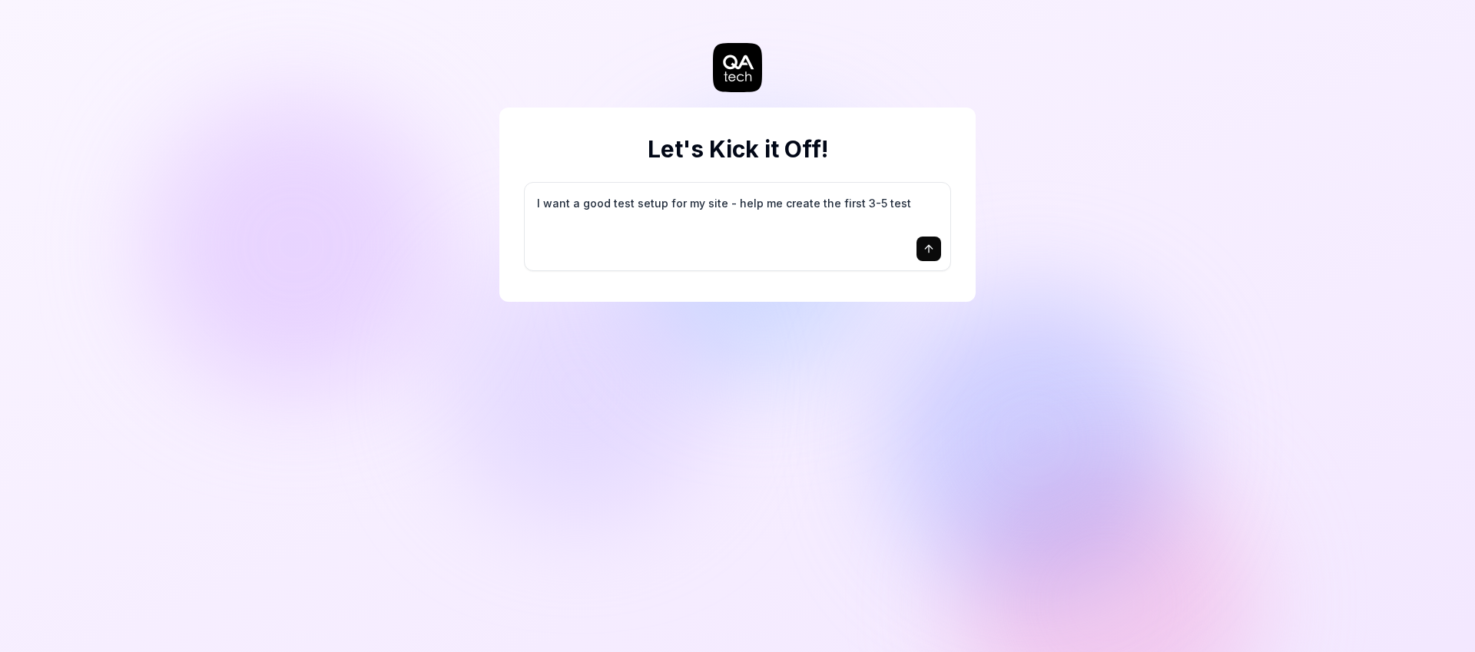
type textarea "I want a good test setup for my site - help me create the first 3-5 test"
type textarea "*"
type textarea "I want a good test setup for my site - help me create the first 3-5 test c"
type textarea "*"
type textarea "I want a good test setup for my site - help me create the first 3-5 test ca"
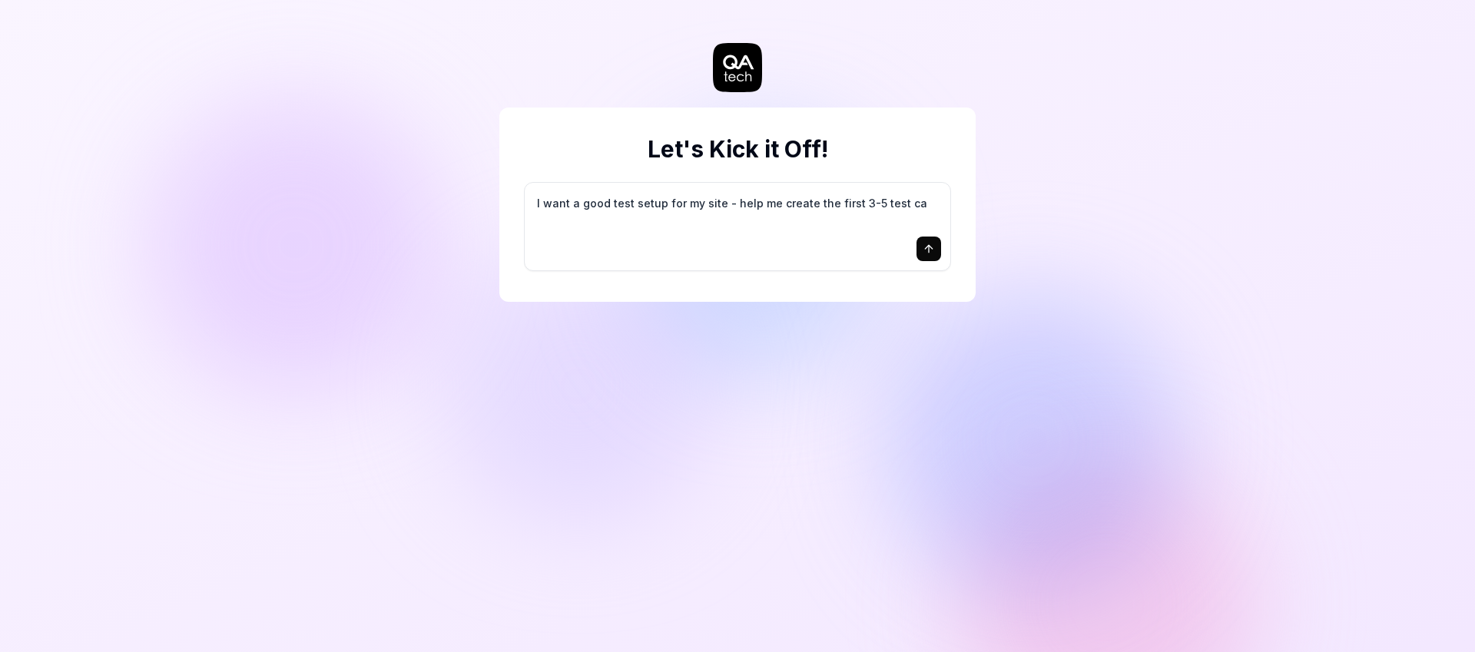
type textarea "*"
type textarea "I want a good test setup for my site - help me create the first 3-5 test cas"
type textarea "*"
type textarea "I want a good test setup for my site - help me create the first 3-5 test case"
type textarea "*"
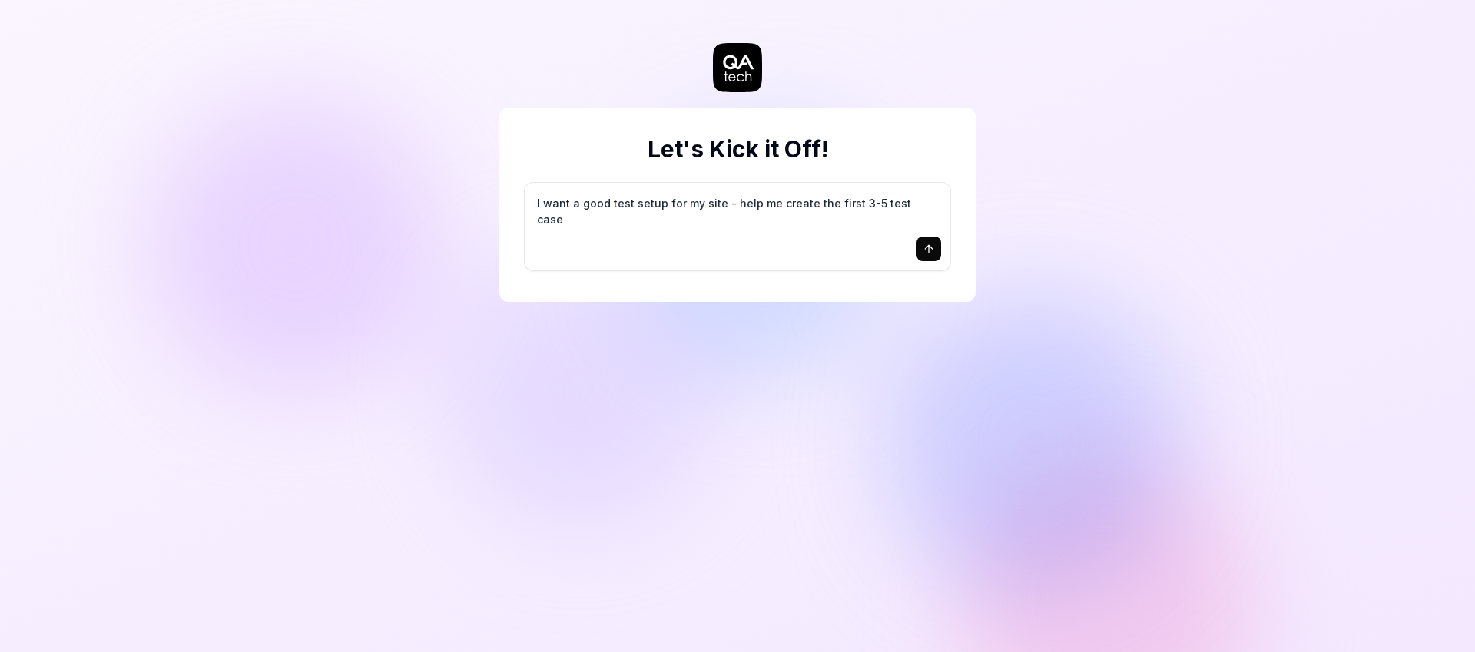
type textarea "I want a good test setup for my site - help me create the first 3-5 test cases"
click at [762, 207] on textarea "I want a good test setup for my site - help me create the first 3-5 test cases" at bounding box center [737, 211] width 407 height 38
type textarea "*"
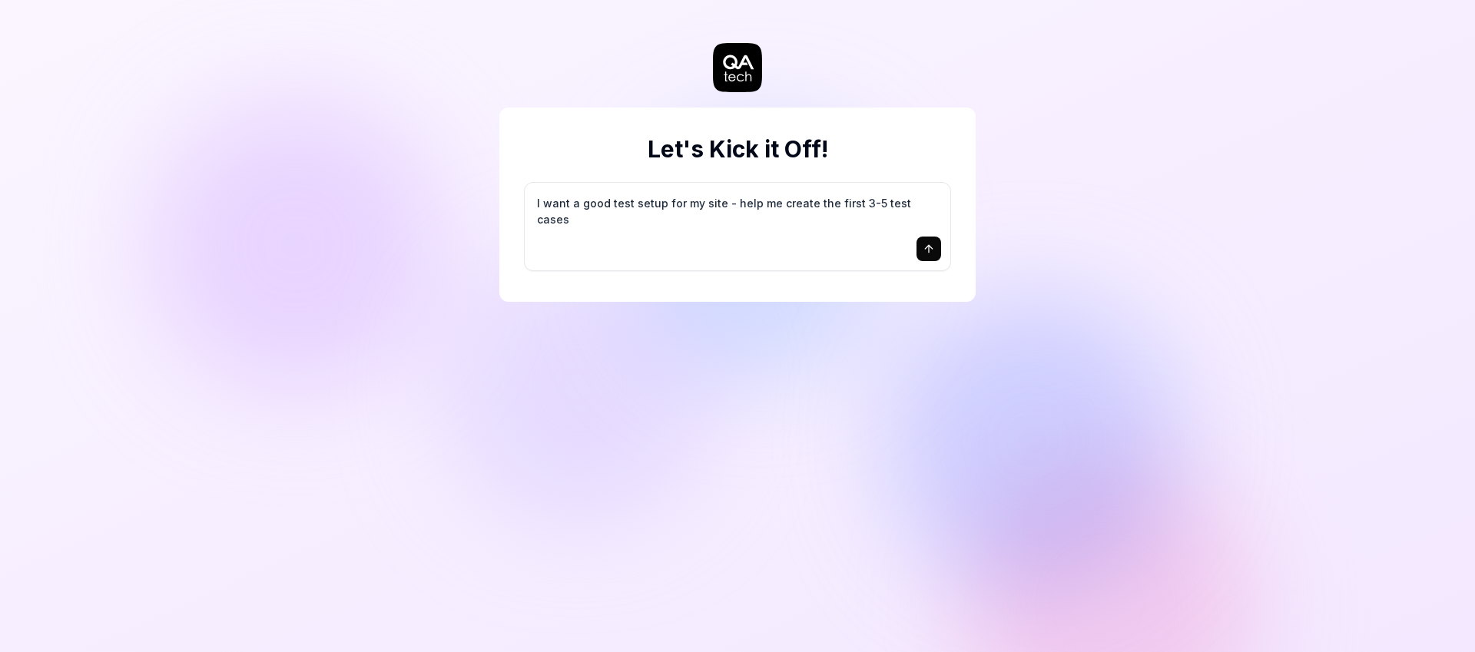
type textarea "H"
type textarea "*"
type textarea "Ha"
type textarea "*"
type textarea "H"
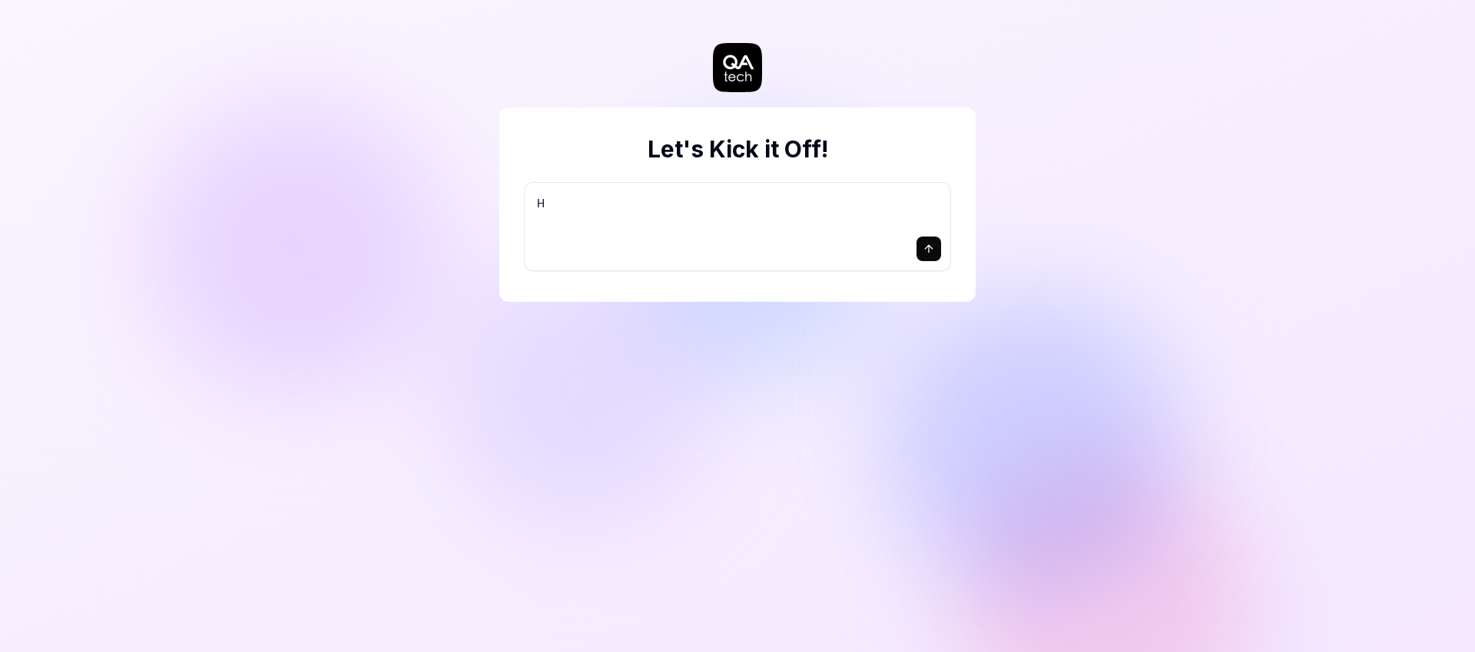
type textarea "*"
type textarea "I want a good test setup for my site - help me create the first 3-5 test cases"
type textarea "*"
type textarea "S"
type textarea "*"
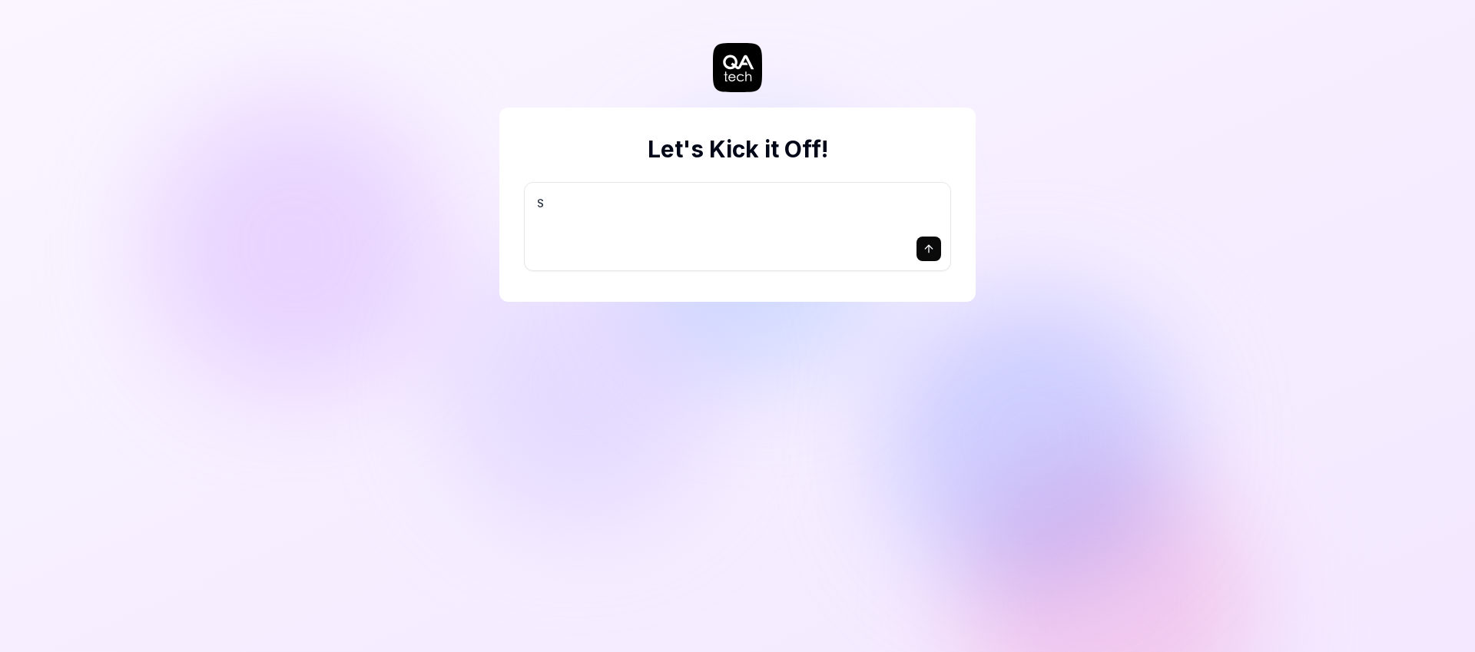
type textarea "Se"
type textarea "*"
type textarea "See"
type textarea "*"
type textarea "See"
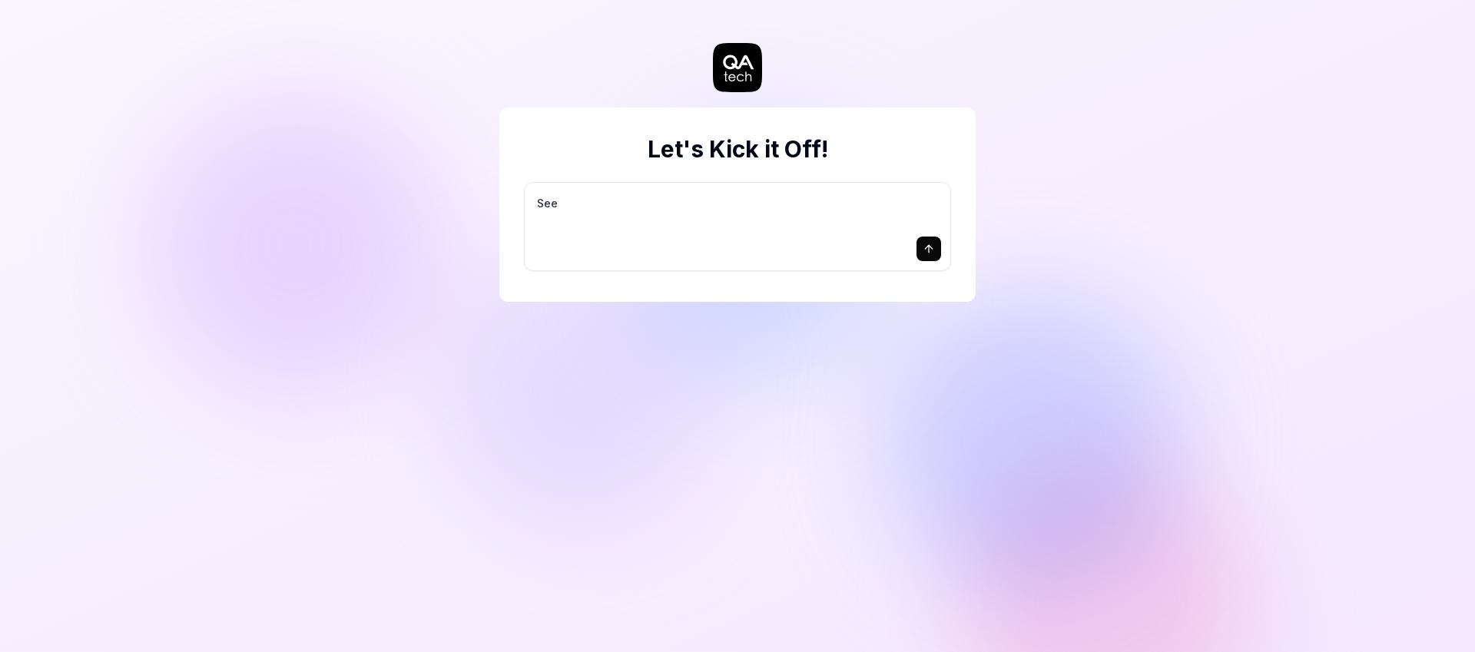
type textarea "*"
type textarea "See i"
type textarea "*"
type textarea "See if"
type textarea "*"
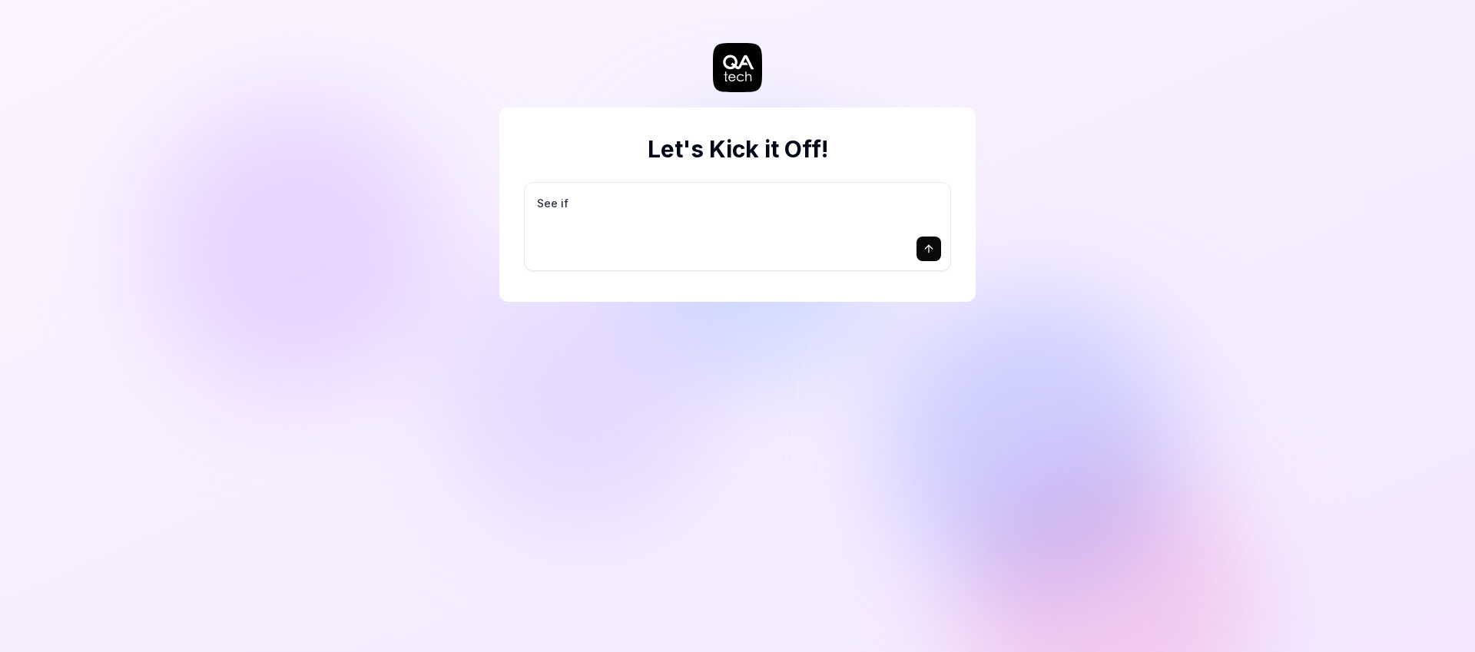
type textarea "See if"
type textarea "*"
type textarea "See if y"
type textarea "*"
type textarea "See if yo"
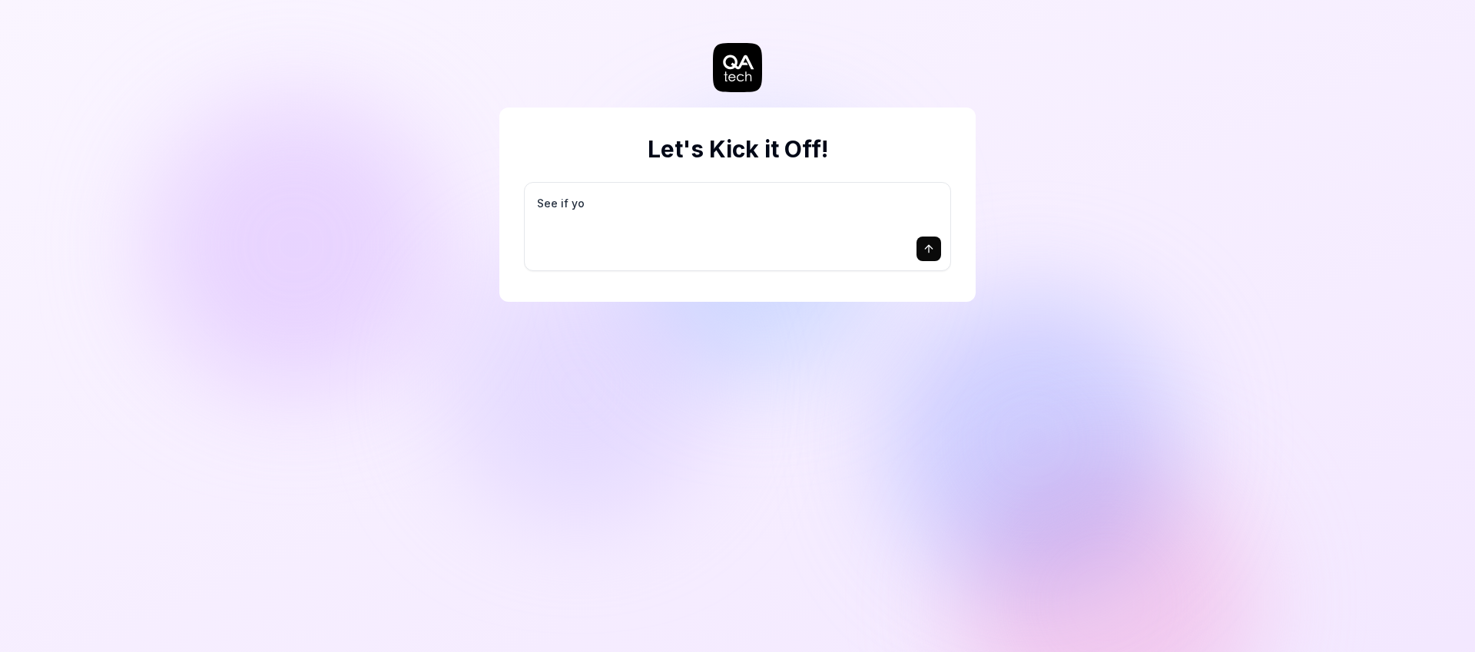
type textarea "*"
type textarea "See if you"
type textarea "*"
type textarea "See if you"
type textarea "*"
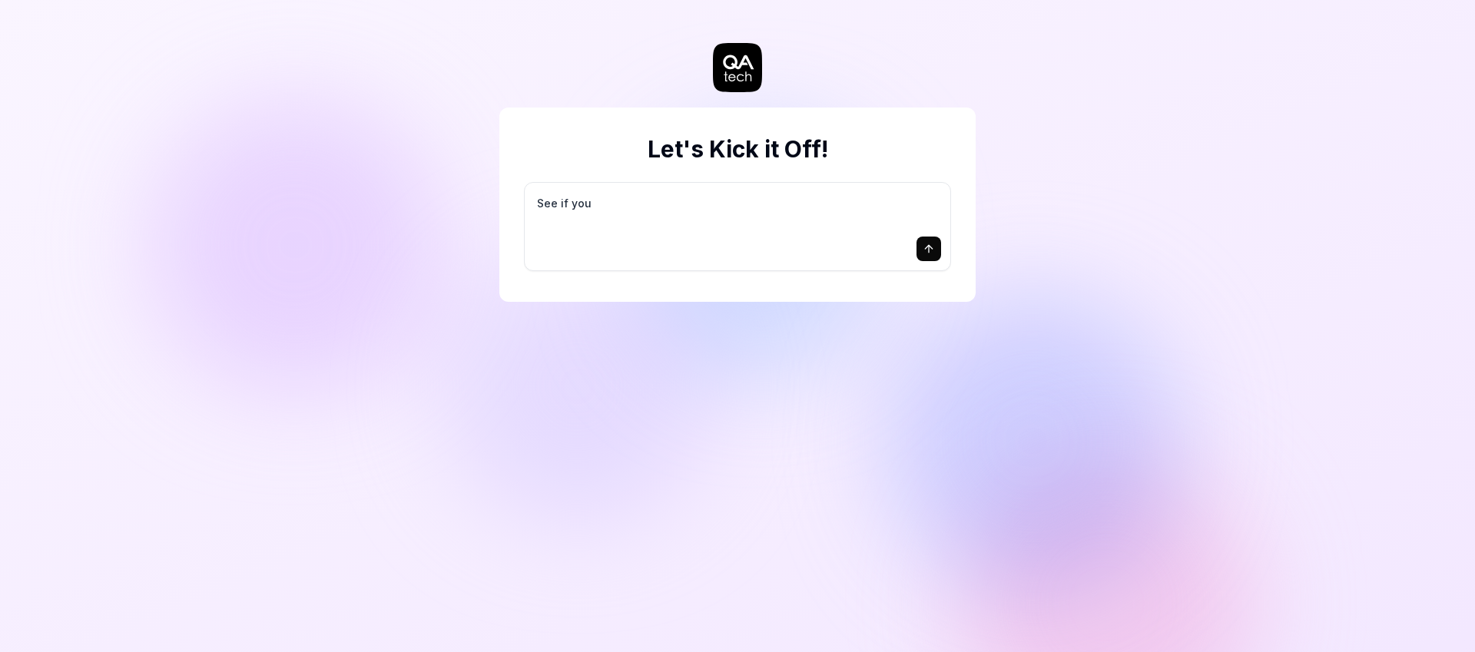
type textarea "See if you c"
type textarea "*"
type textarea "See if you ca"
type textarea "*"
type textarea "See if you can"
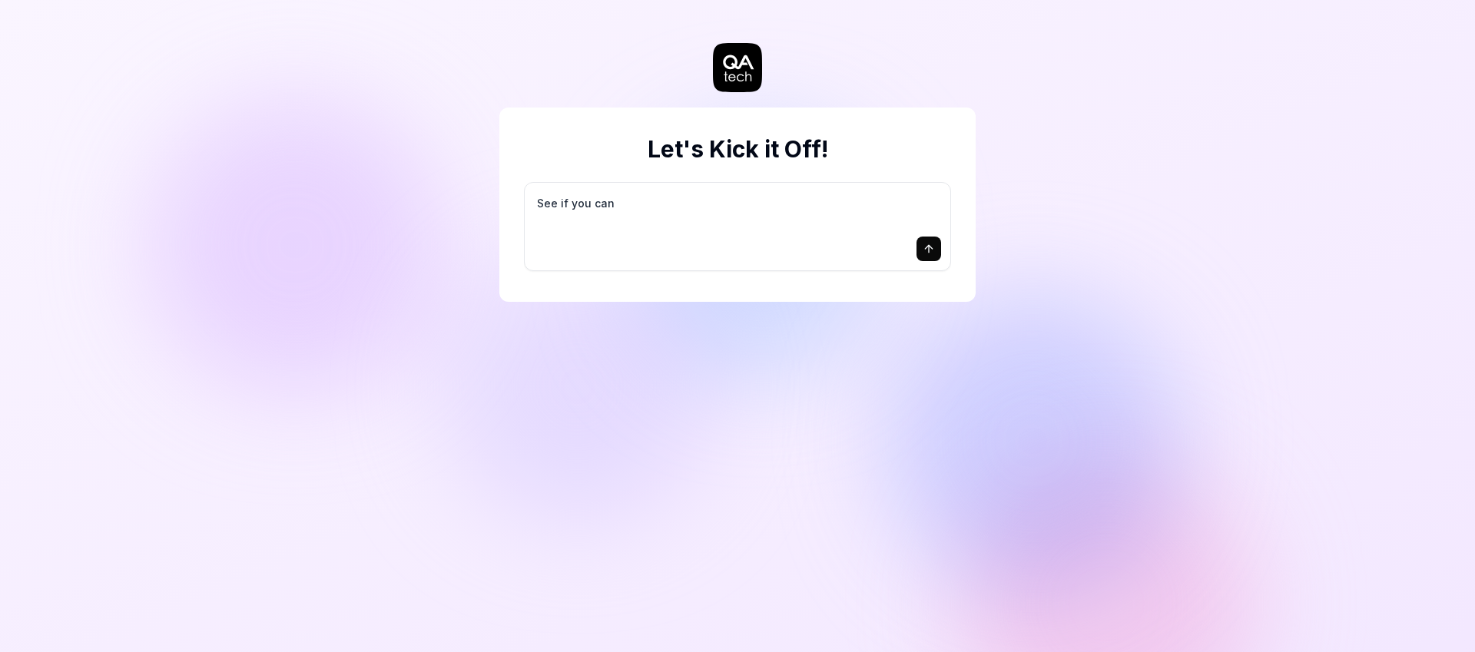
type textarea "*"
type textarea "See if you can"
type textarea "*"
type textarea "See if you can fi"
type textarea "*"
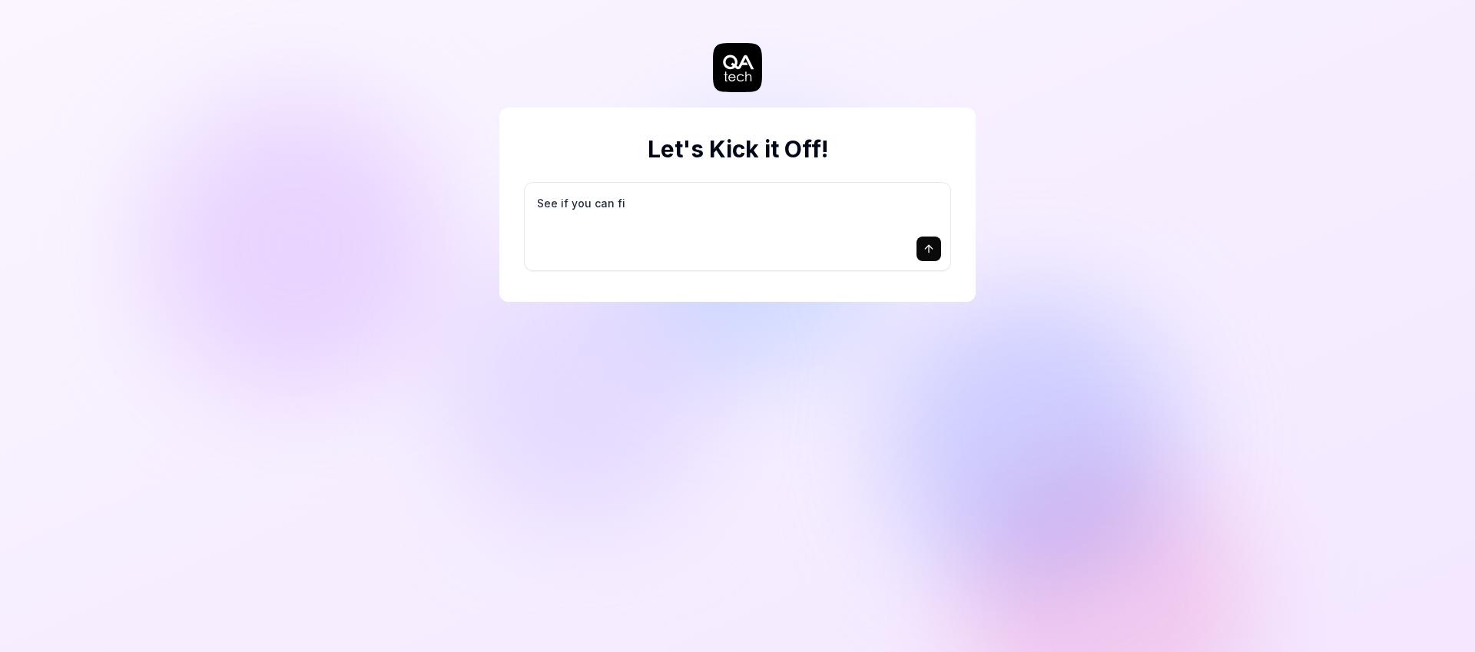
type textarea "See if you can fin"
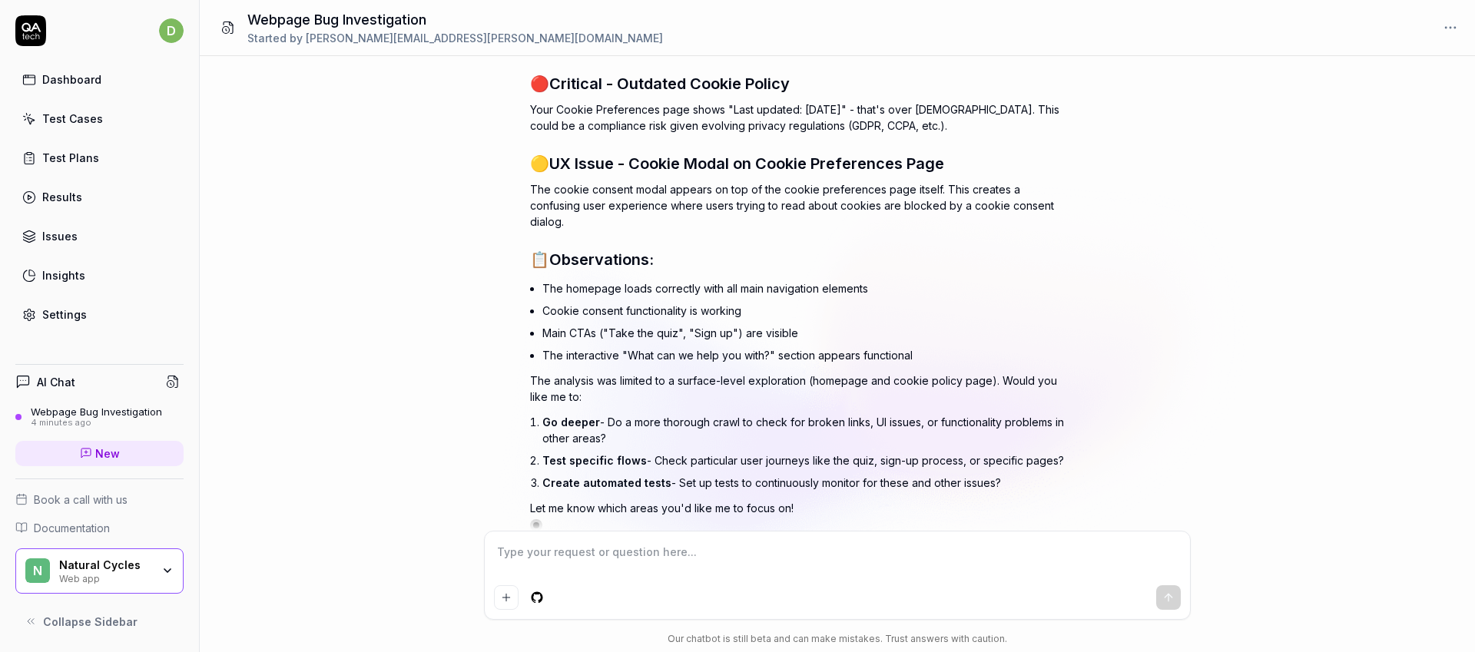
scroll to position [268, 0]
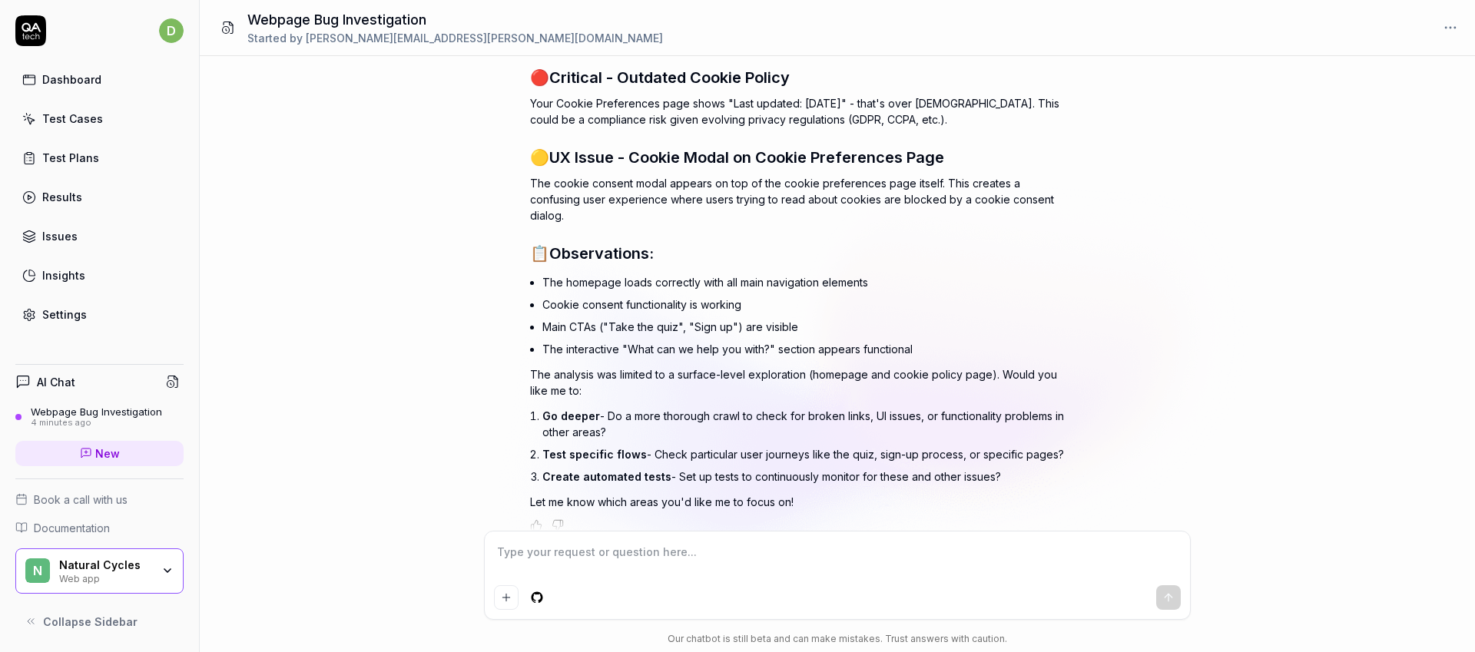
click at [646, 316] on li "Main CTAs ("Take the quiz", "Sign up") are visible" at bounding box center [804, 327] width 525 height 22
click at [648, 271] on li "The homepage loads correctly with all main navigation elements" at bounding box center [804, 282] width 525 height 22
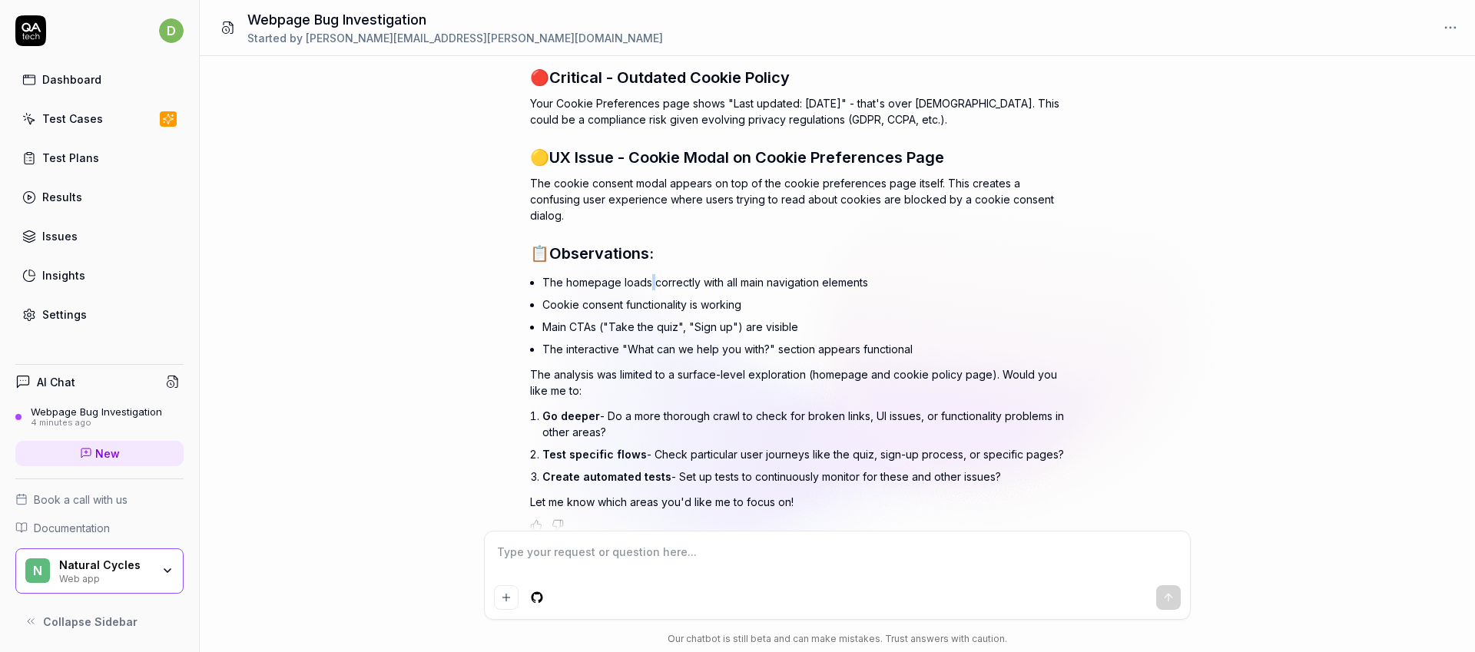
click at [648, 271] on li "The homepage loads correctly with all main navigation elements" at bounding box center [804, 282] width 525 height 22
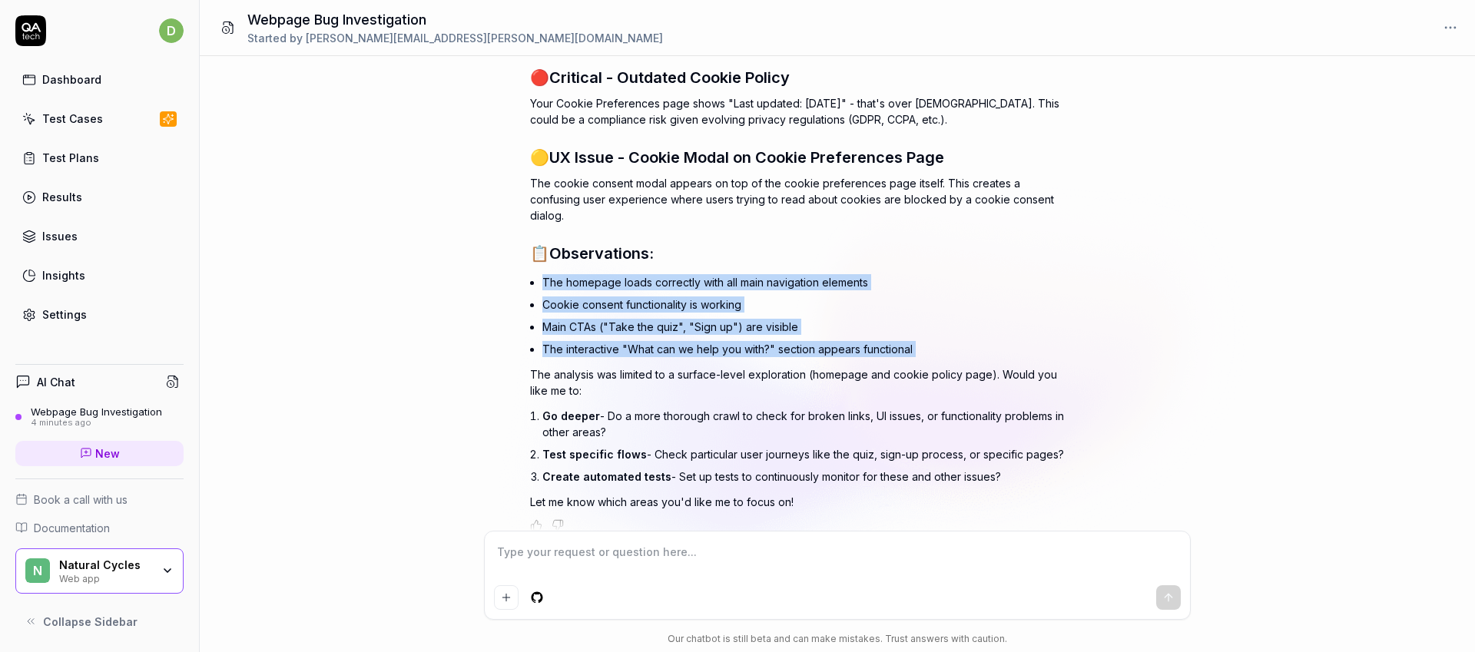
drag, startPoint x: 648, startPoint y: 270, endPoint x: 648, endPoint y: 343, distance: 72.2
click at [648, 343] on ul "The homepage loads correctly with all main navigation elements Cookie consent f…" at bounding box center [804, 315] width 525 height 89
click at [648, 343] on li "The interactive "What can we help you with?" section appears functional" at bounding box center [804, 349] width 525 height 22
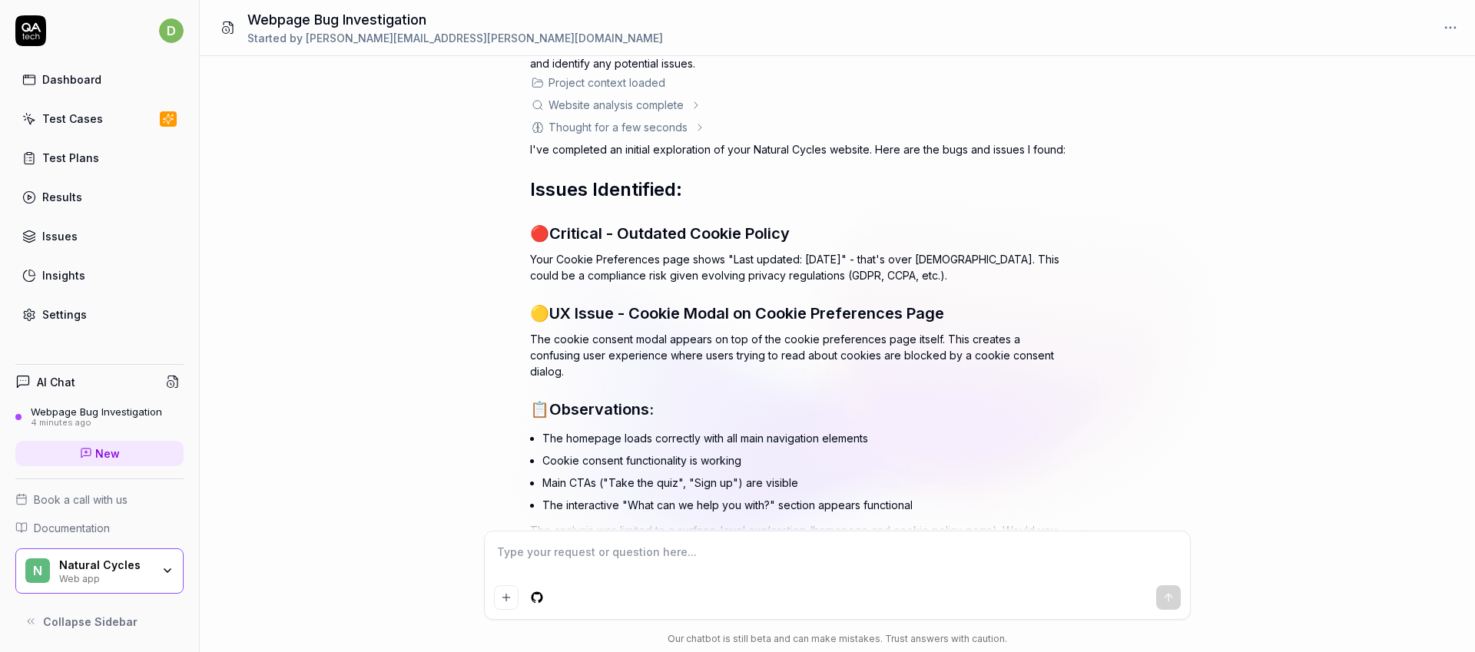
scroll to position [109, 0]
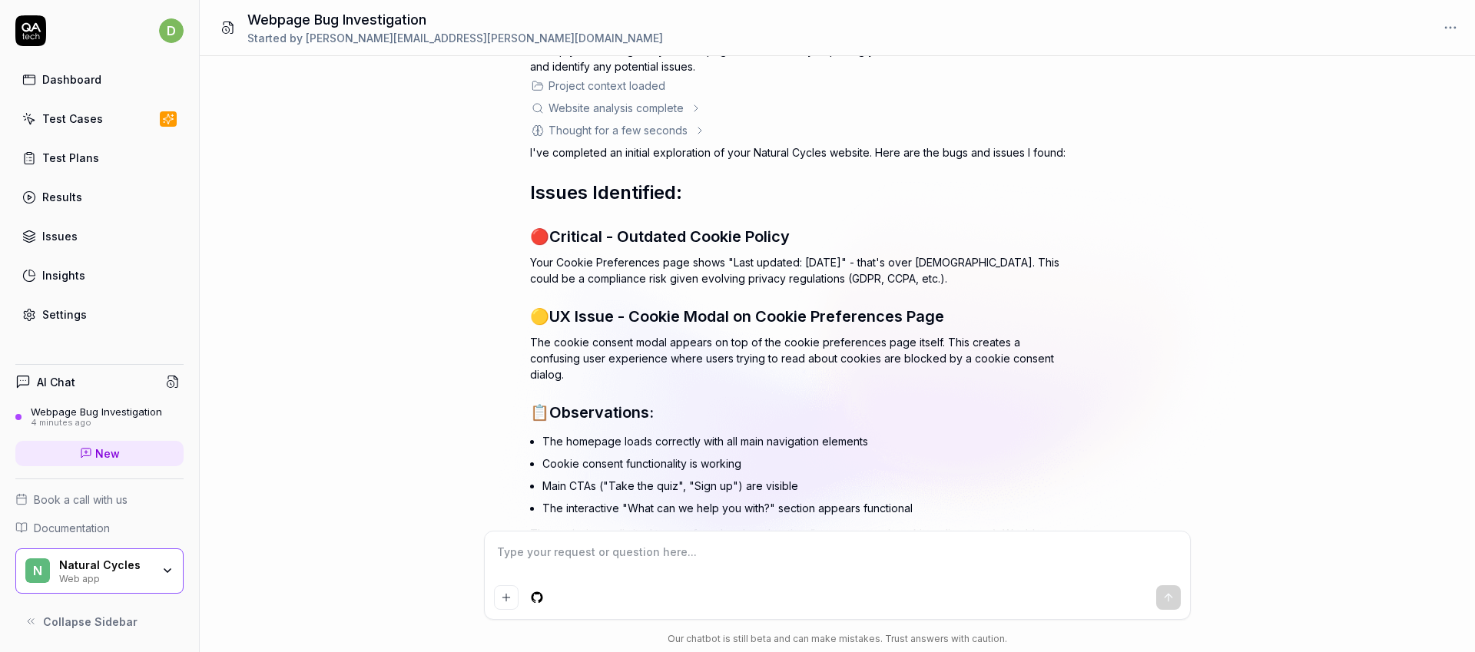
click at [724, 265] on p "Your Cookie Preferences page shows "Last updated: [DATE]" - that's over [DEMOGR…" at bounding box center [799, 270] width 538 height 32
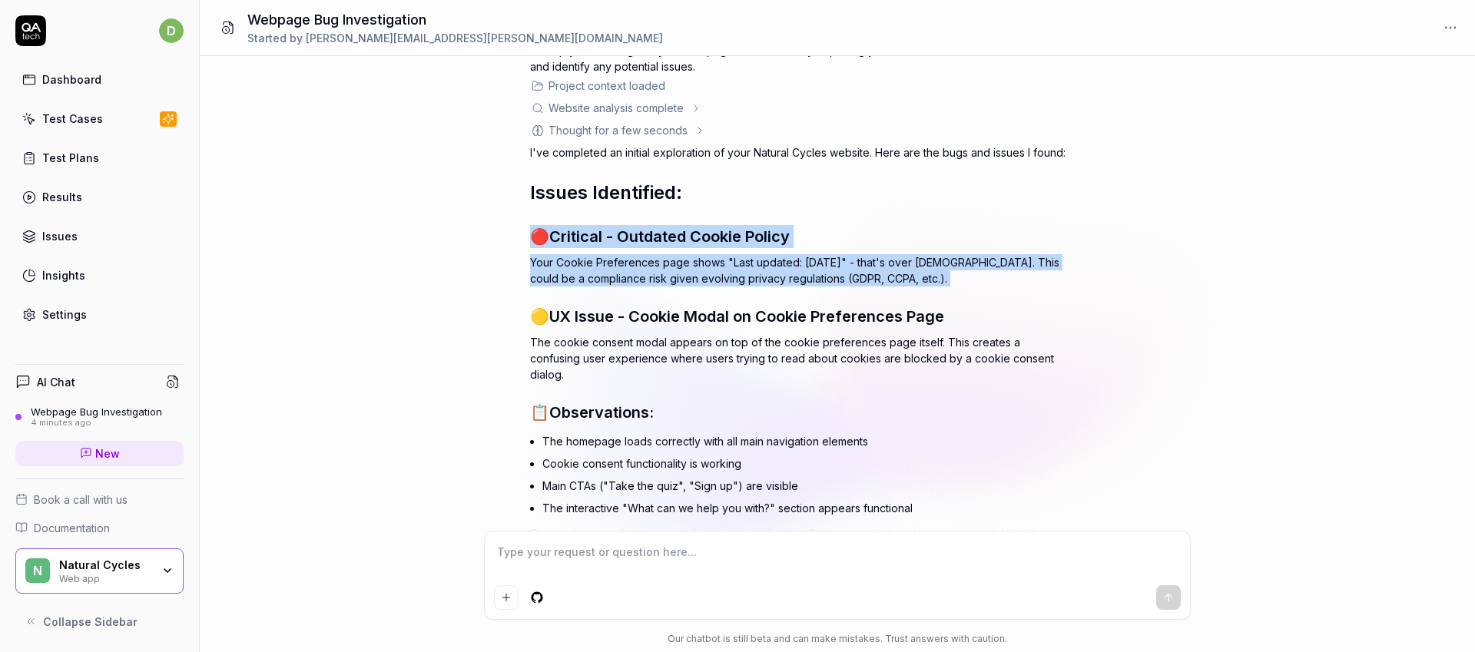
drag, startPoint x: 724, startPoint y: 265, endPoint x: 729, endPoint y: 239, distance: 26.7
click at [729, 239] on div "I've completed an initial exploration of your Natural Cycles website. Here are …" at bounding box center [799, 406] width 538 height 525
click at [733, 280] on p "Your Cookie Preferences page shows "Last updated: [DATE]" - that's over [DEMOGR…" at bounding box center [799, 270] width 538 height 32
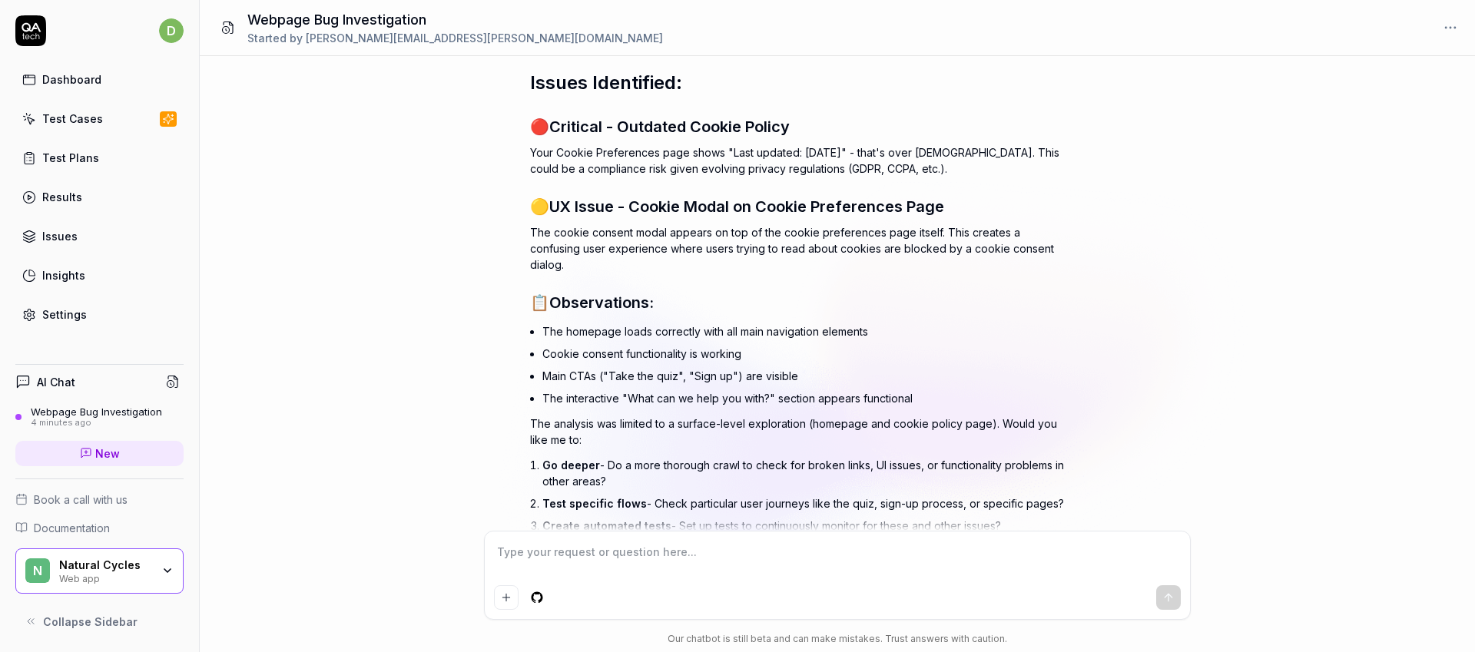
scroll to position [268, 0]
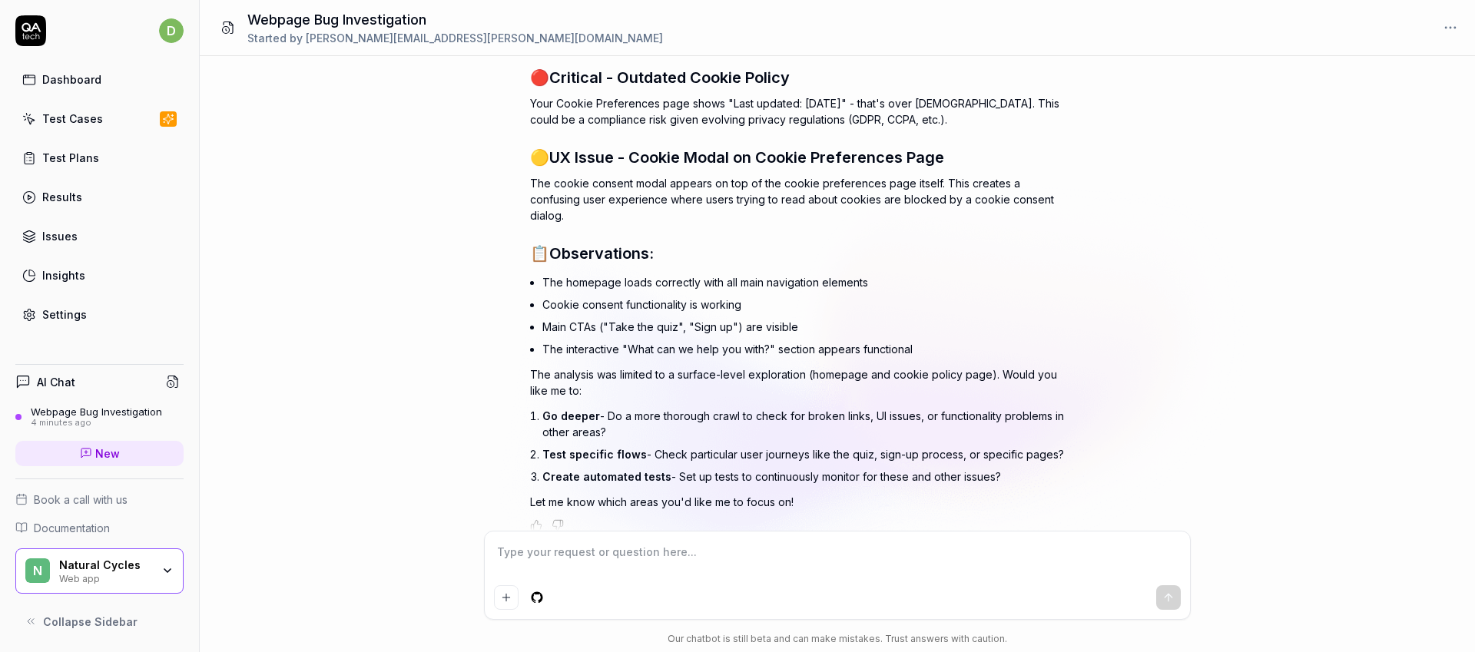
click at [722, 293] on li "Cookie consent functionality is working" at bounding box center [804, 304] width 525 height 22
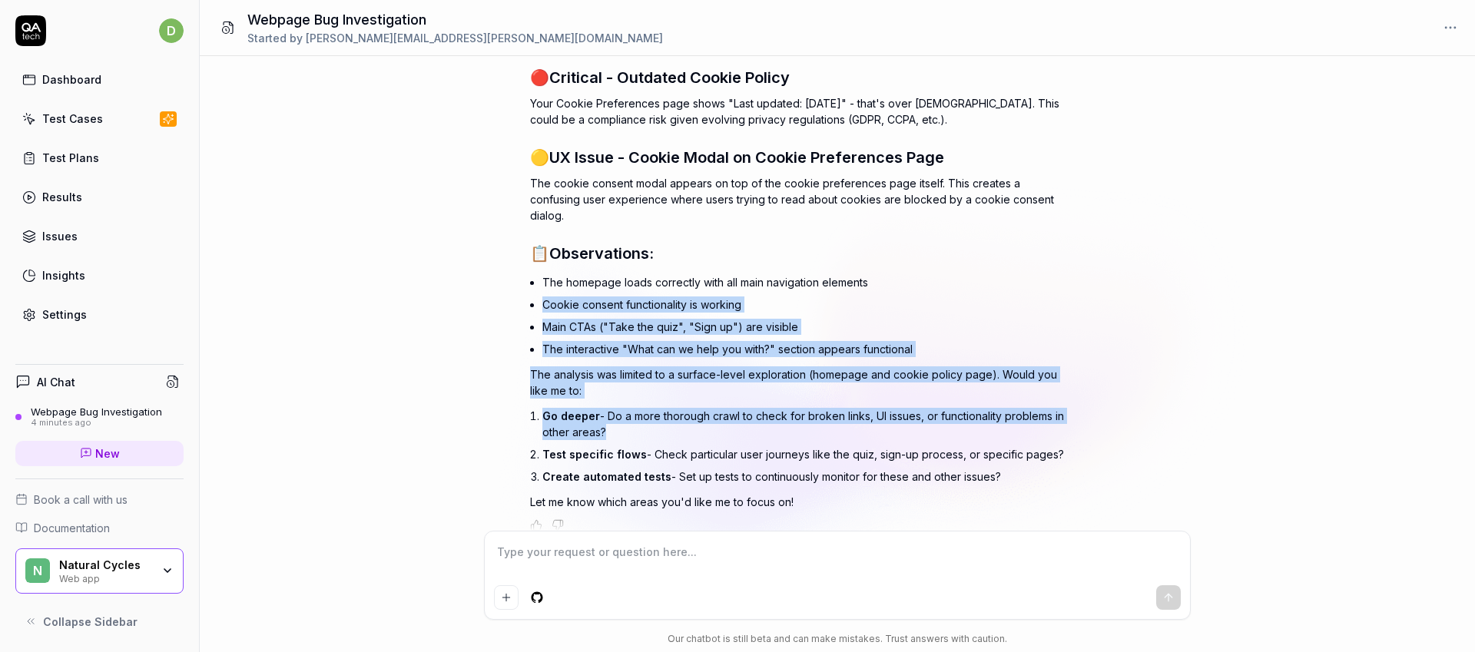
drag, startPoint x: 722, startPoint y: 280, endPoint x: 747, endPoint y: 399, distance: 121.0
click at [747, 399] on div "I've completed an initial exploration of your Natural Cycles website. Here are …" at bounding box center [799, 247] width 538 height 525
click at [747, 405] on li "Go deeper - Do a more thorough crawl to check for broken links, UI issues, or f…" at bounding box center [804, 424] width 525 height 38
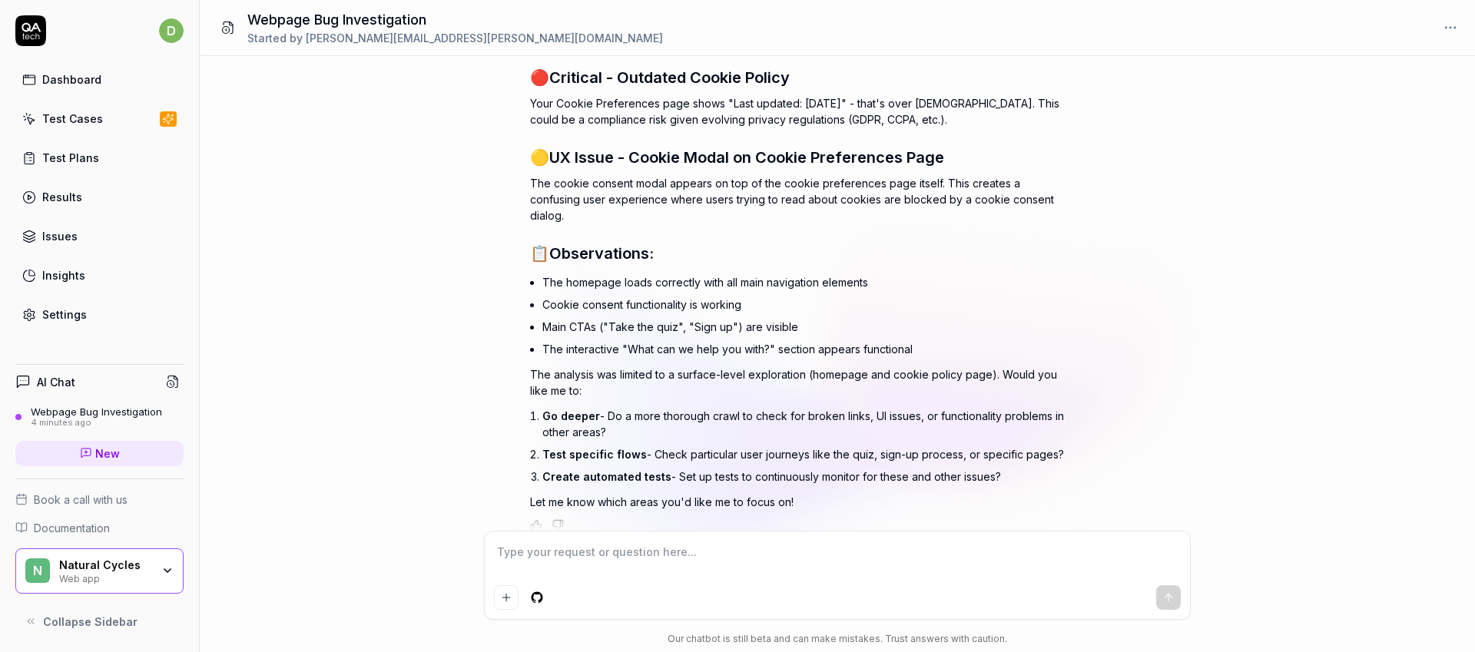
click at [707, 558] on textarea at bounding box center [837, 560] width 687 height 38
click at [740, 443] on li "Test specific flows - Check particular user journeys like the quiz, sign-up pro…" at bounding box center [804, 454] width 525 height 22
click at [705, 538] on div at bounding box center [837, 576] width 705 height 88
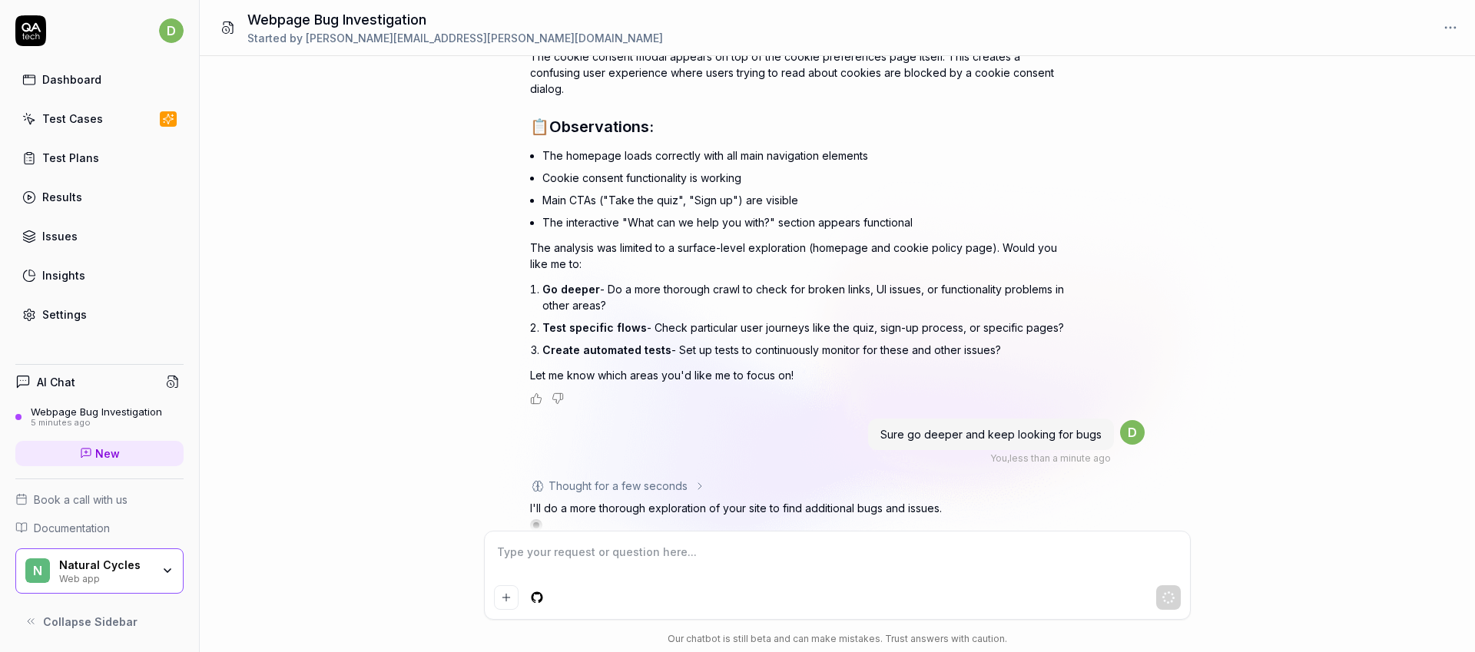
scroll to position [402, 0]
